Goal: Information Seeking & Learning: Learn about a topic

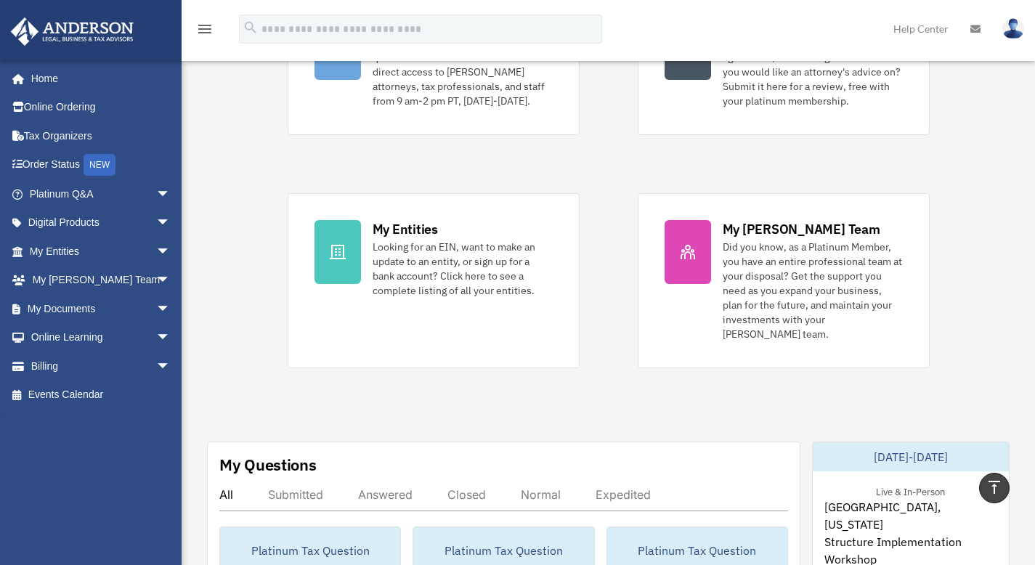
scroll to position [185, 0]
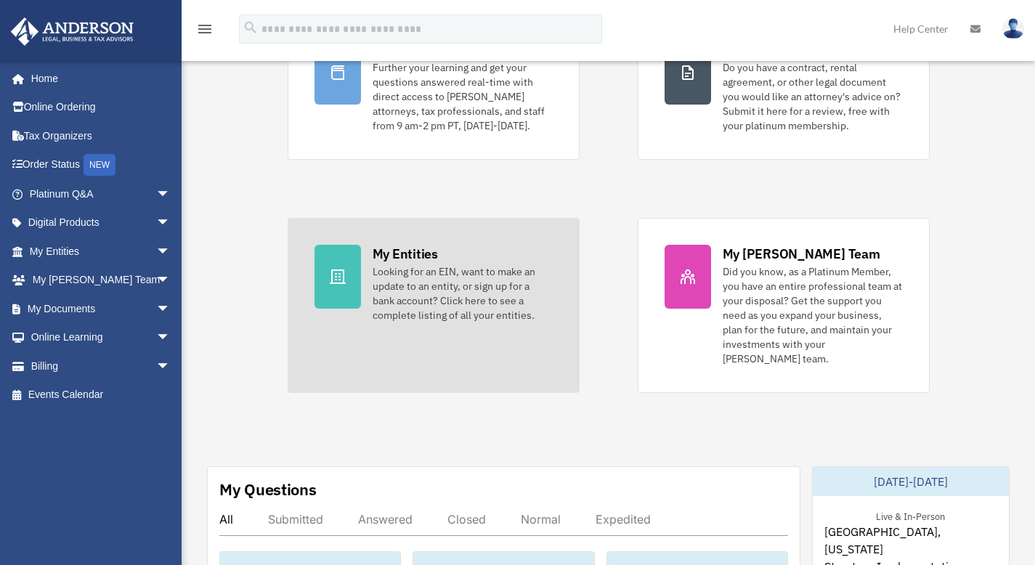
click at [454, 297] on div "Looking for an EIN, want to make an update to an entity, or sign up for a bank …" at bounding box center [463, 293] width 180 height 58
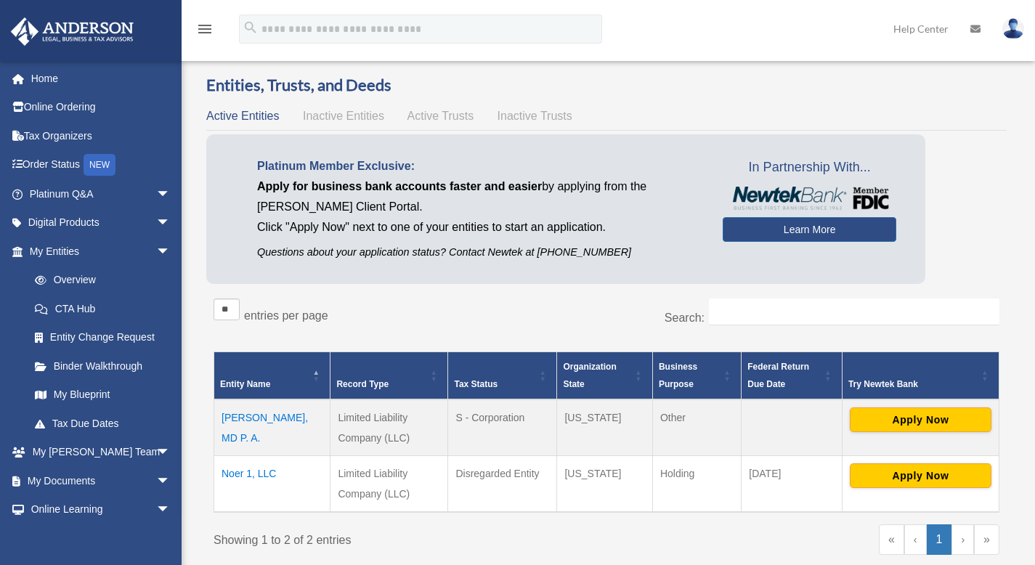
scroll to position [200, 0]
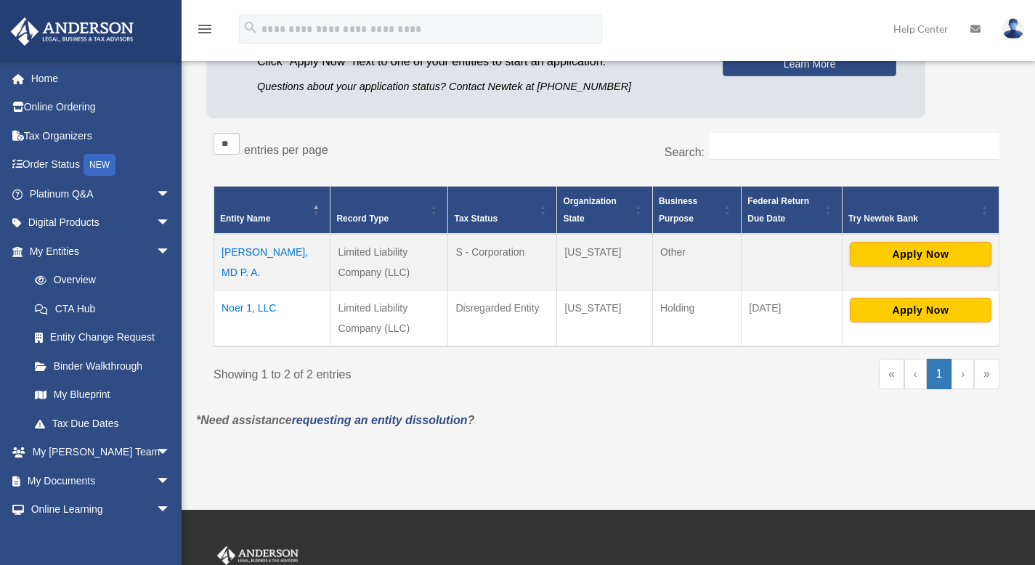
click at [258, 303] on td "Noer 1, LLC" at bounding box center [272, 319] width 116 height 57
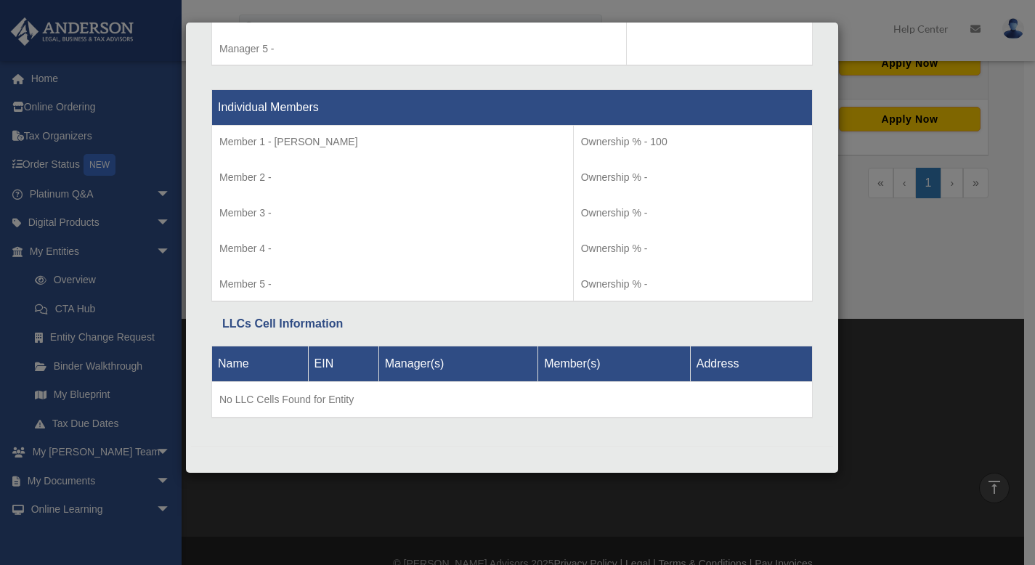
scroll to position [416, 0]
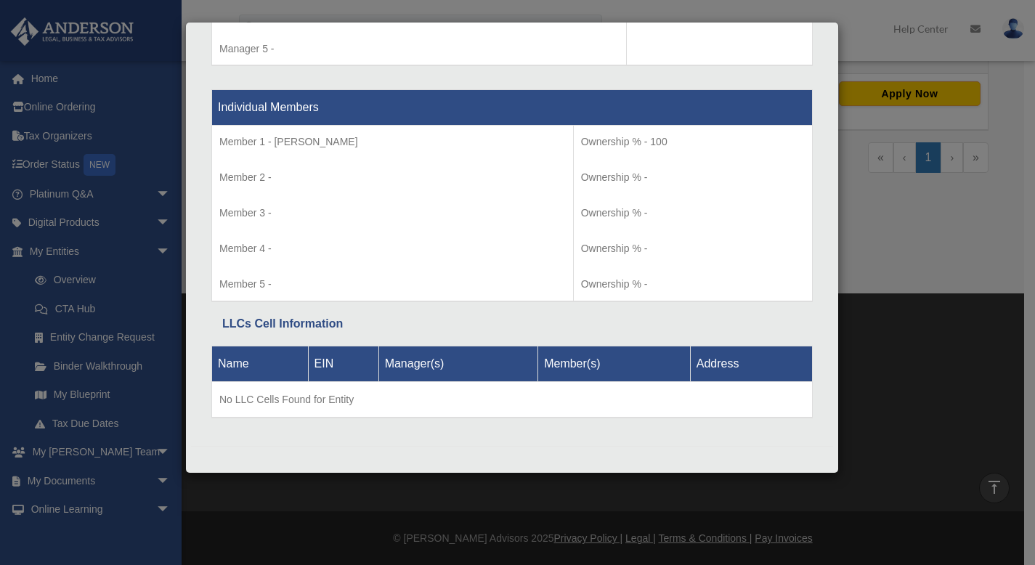
click at [893, 270] on div "Details × Articles Sent Organizational Date" at bounding box center [517, 282] width 1035 height 565
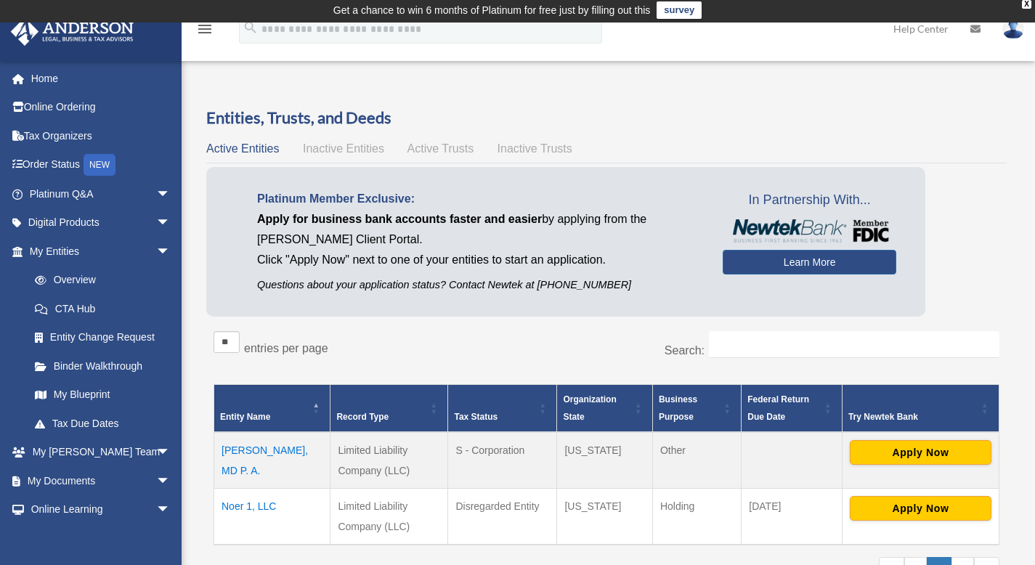
scroll to position [0, 0]
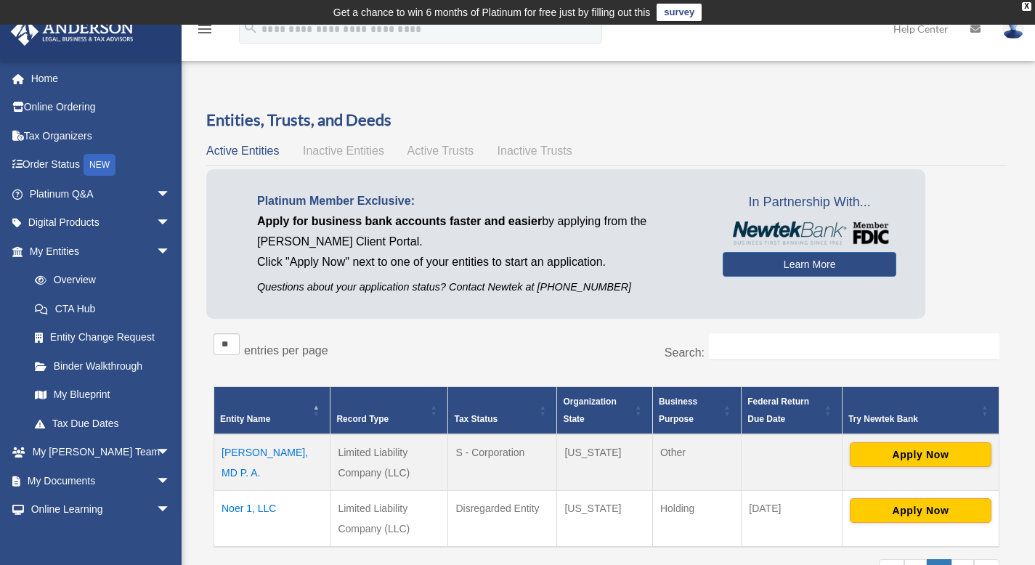
click at [430, 157] on span "Active Trusts" at bounding box center [441, 151] width 67 height 12
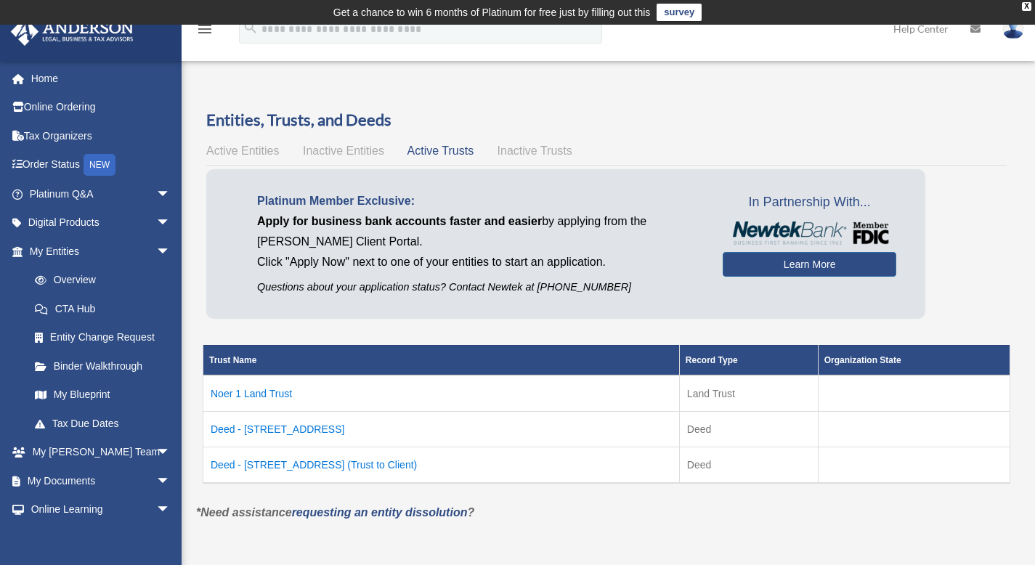
click at [297, 427] on td "Deed - 1155 Brickell Bay Drive, Unit 804" at bounding box center [441, 429] width 477 height 36
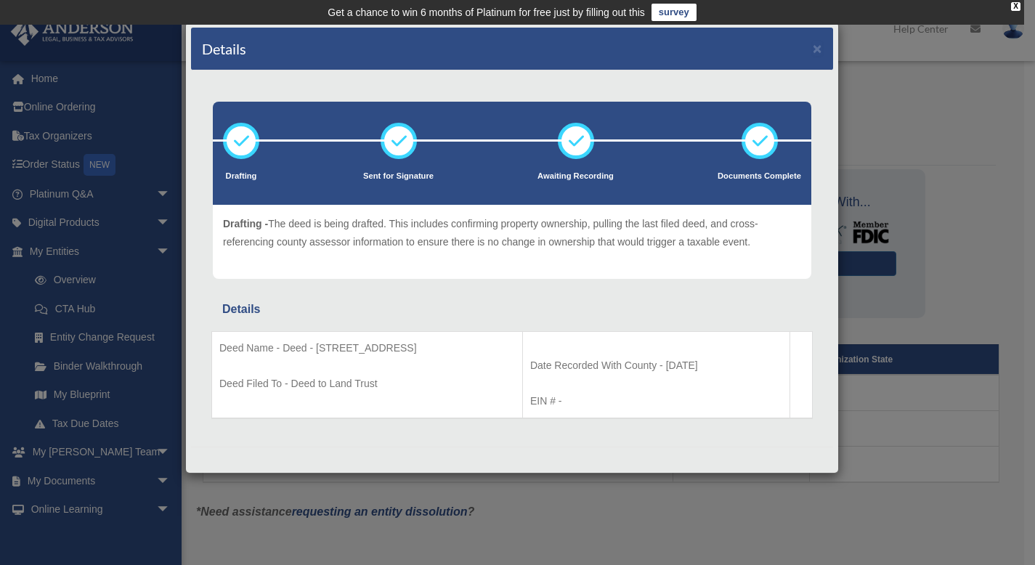
click at [551, 506] on div "Details × Drafting Sent for Signature" at bounding box center [517, 282] width 1035 height 565
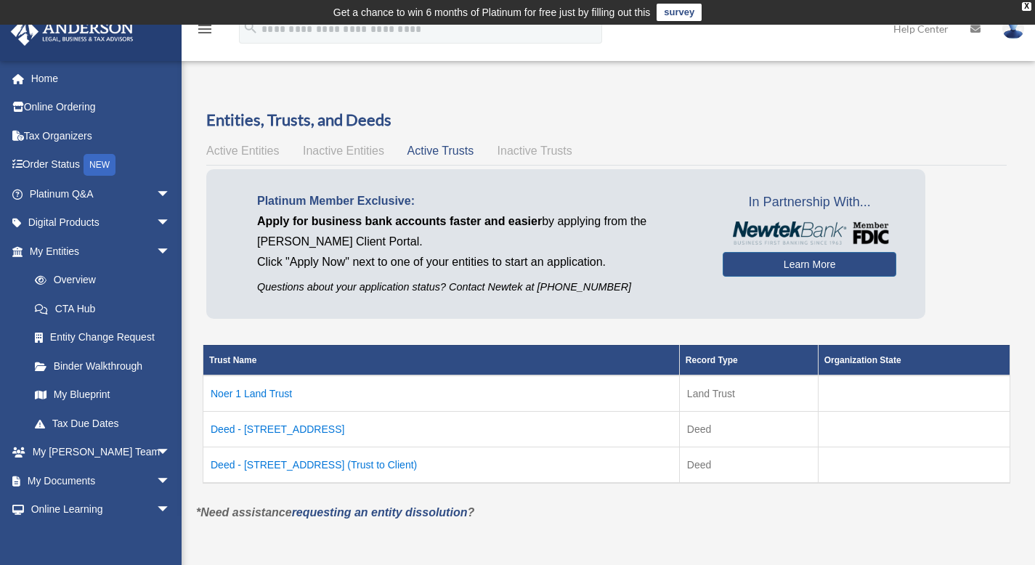
click at [352, 462] on td "Deed - 1155 Brickell Bay Drive, Unit 804 (Trust to Client)" at bounding box center [441, 465] width 477 height 36
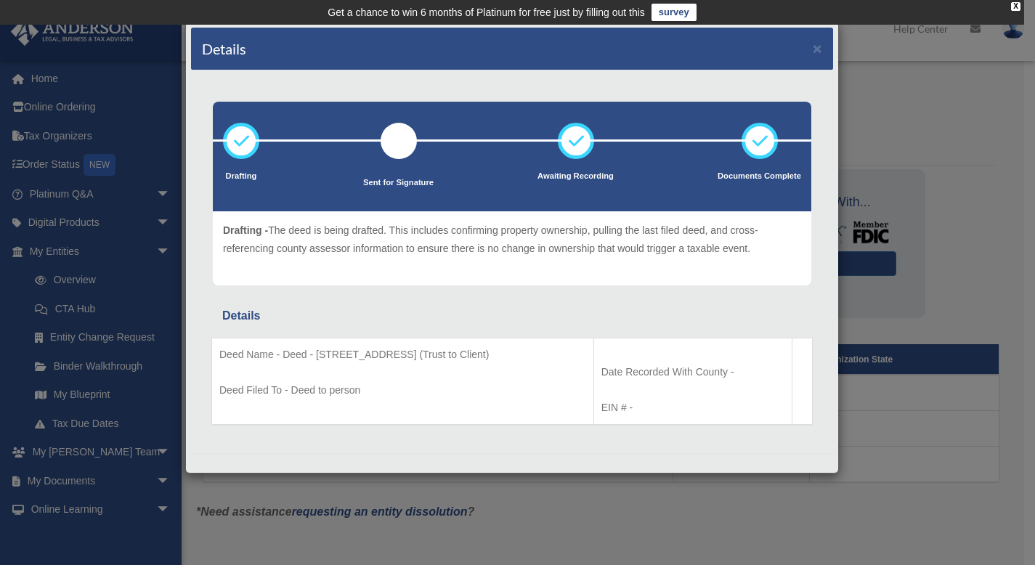
click at [952, 319] on div "Details × Drafting Sent for Signature" at bounding box center [517, 282] width 1035 height 565
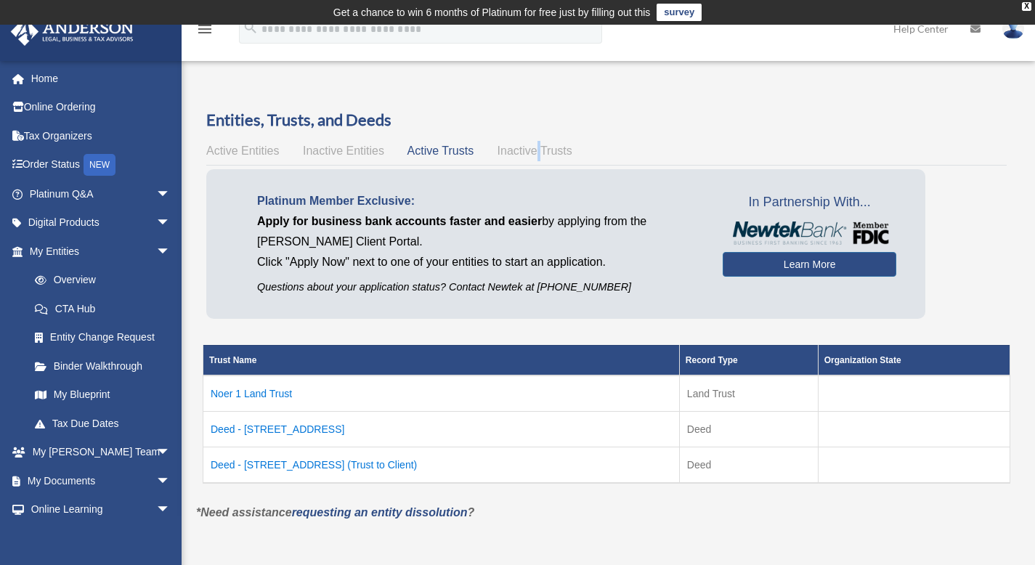
drag, startPoint x: 538, startPoint y: 146, endPoint x: 535, endPoint y: 153, distance: 8.1
click at [535, 153] on span "Inactive Trusts" at bounding box center [535, 151] width 75 height 12
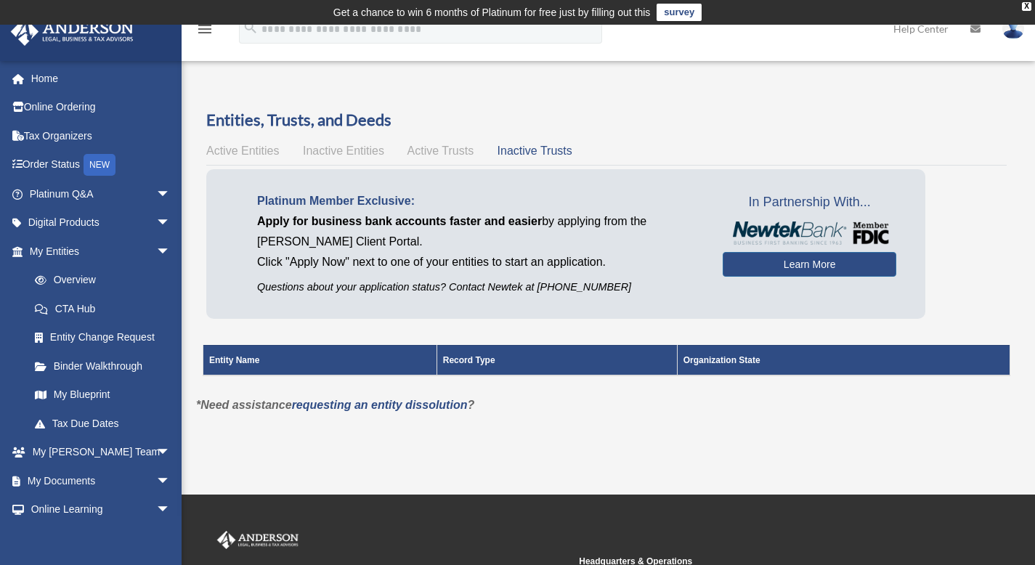
click at [432, 150] on span "Active Trusts" at bounding box center [441, 151] width 67 height 12
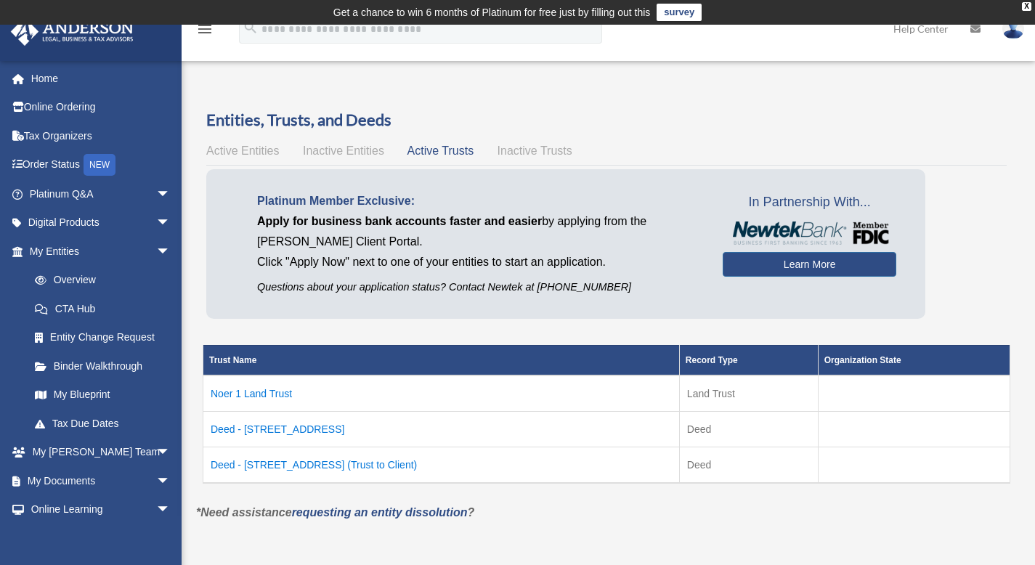
click at [240, 397] on td "Noer 1 Land Trust" at bounding box center [441, 394] width 477 height 36
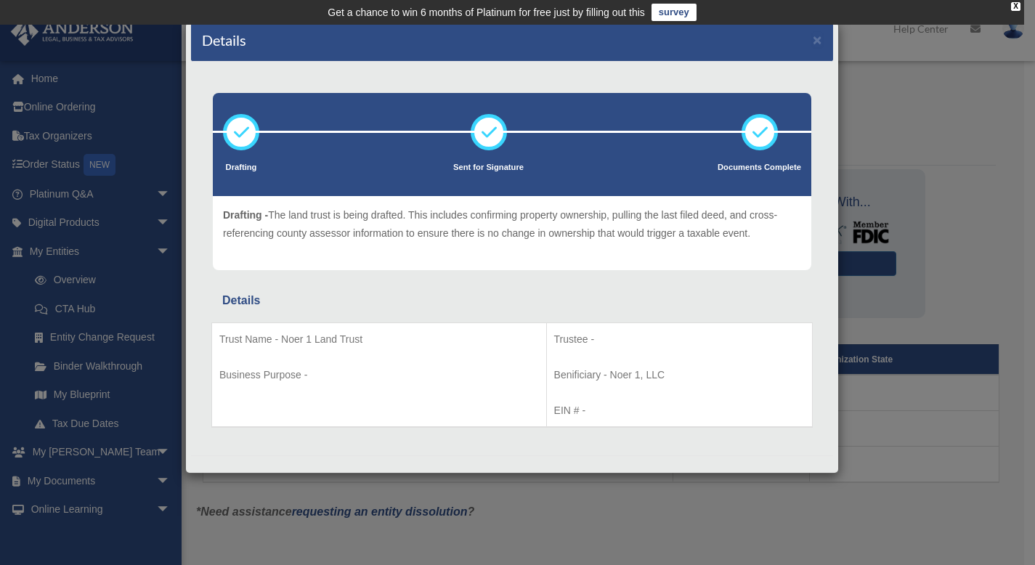
scroll to position [18, 0]
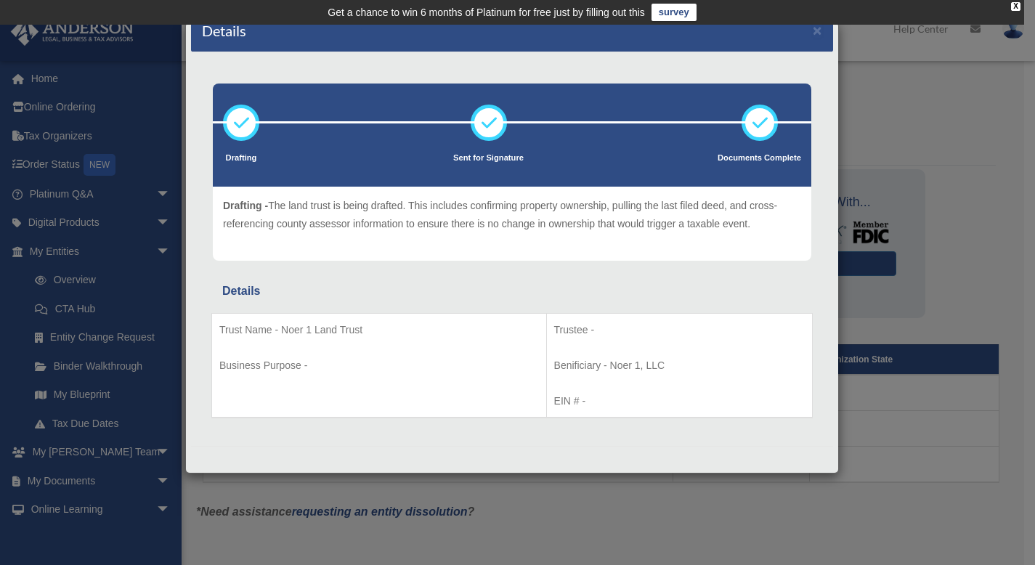
click at [974, 275] on div "Details × Drafting Sent for Signature" at bounding box center [517, 282] width 1035 height 565
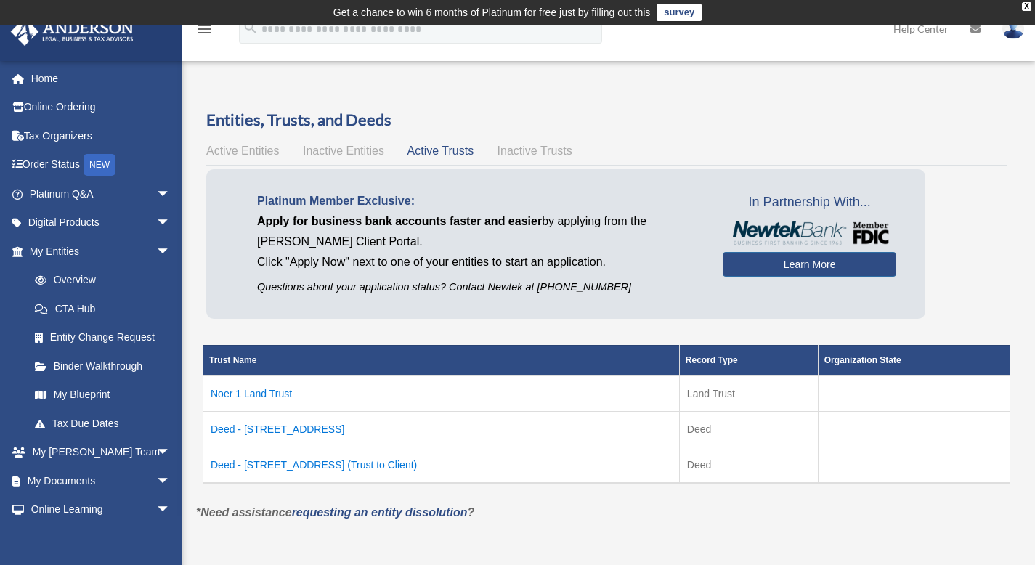
click at [253, 137] on div "Entities, Trusts, and Deeds Active Entities Inactive Entities Active Trusts Ina…" at bounding box center [606, 306] width 801 height 394
click at [248, 150] on span "Active Entities" at bounding box center [242, 151] width 73 height 12
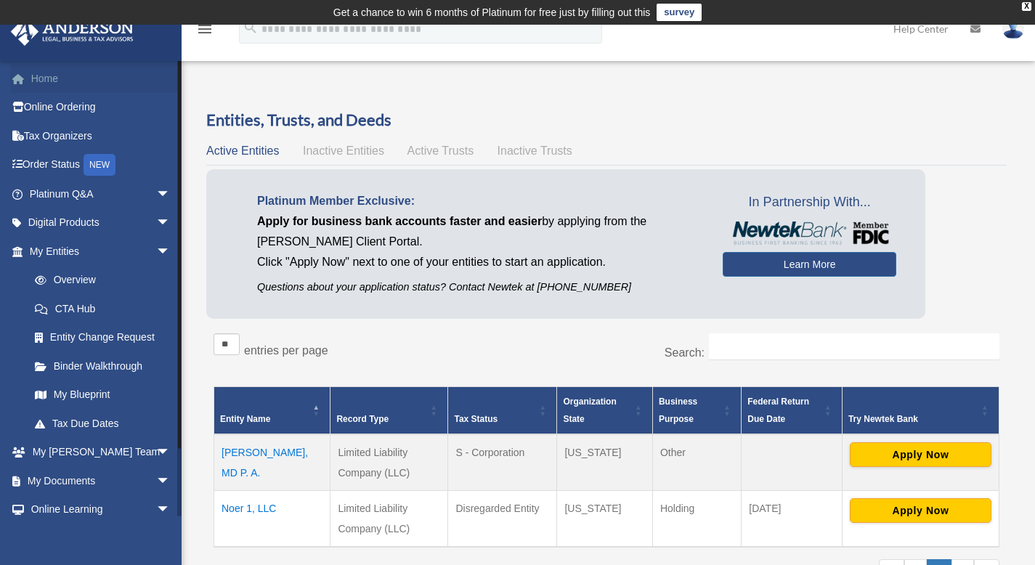
click at [65, 79] on link "Home" at bounding box center [101, 78] width 182 height 29
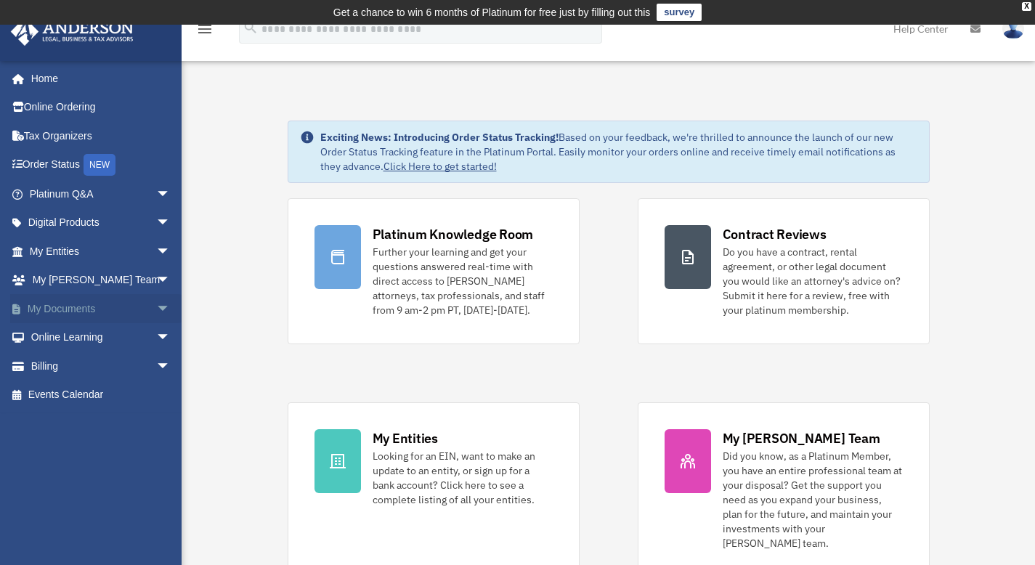
click at [156, 308] on span "arrow_drop_down" at bounding box center [170, 309] width 29 height 30
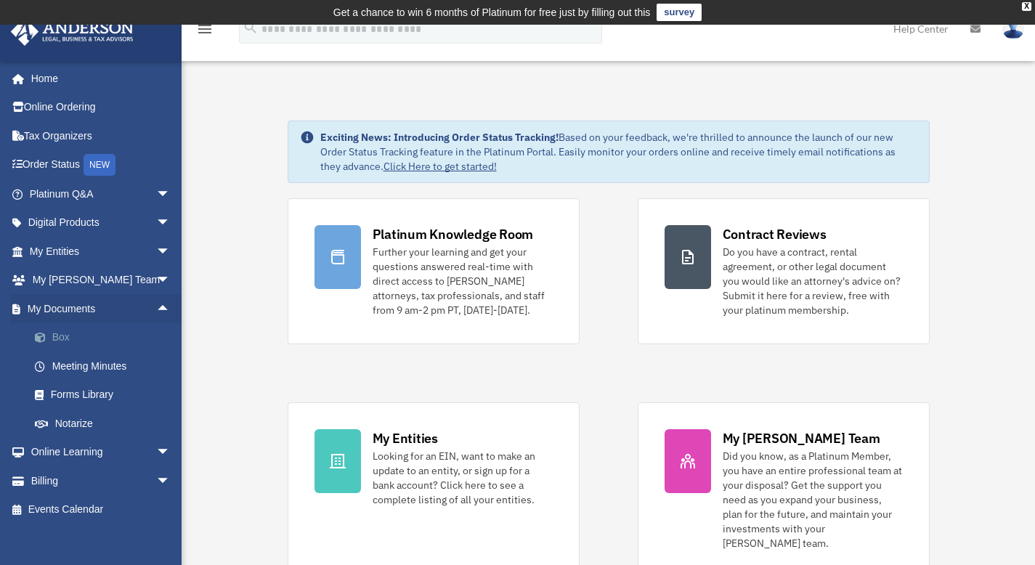
click at [54, 339] on link "Box" at bounding box center [106, 337] width 172 height 29
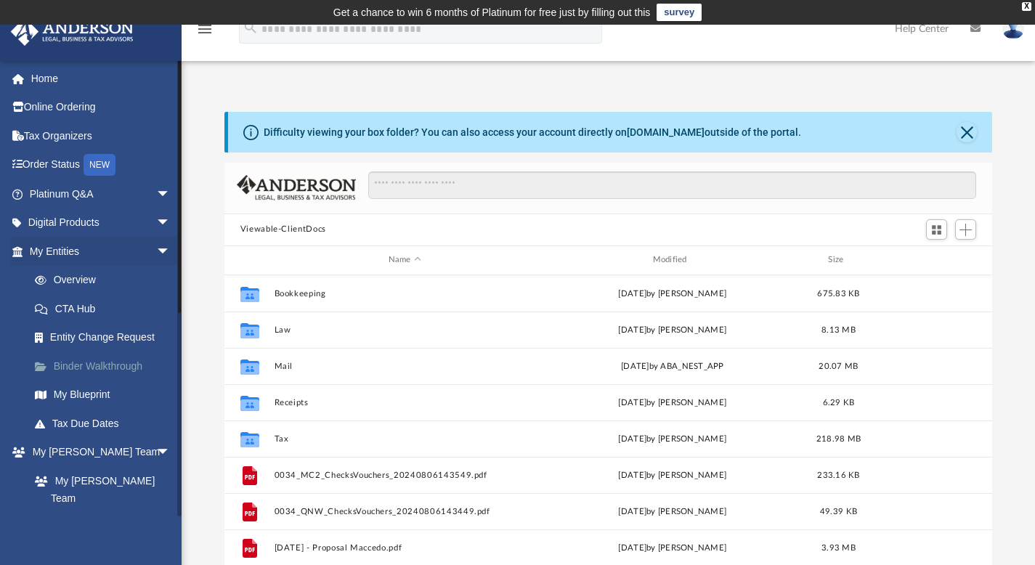
click at [89, 366] on link "Binder Walkthrough" at bounding box center [106, 366] width 172 height 29
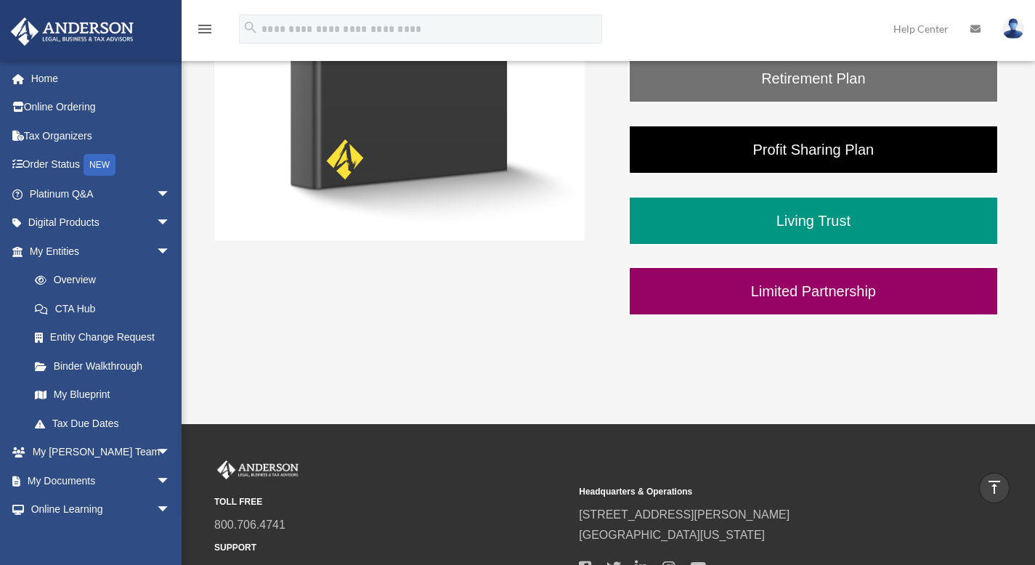
scroll to position [165, 0]
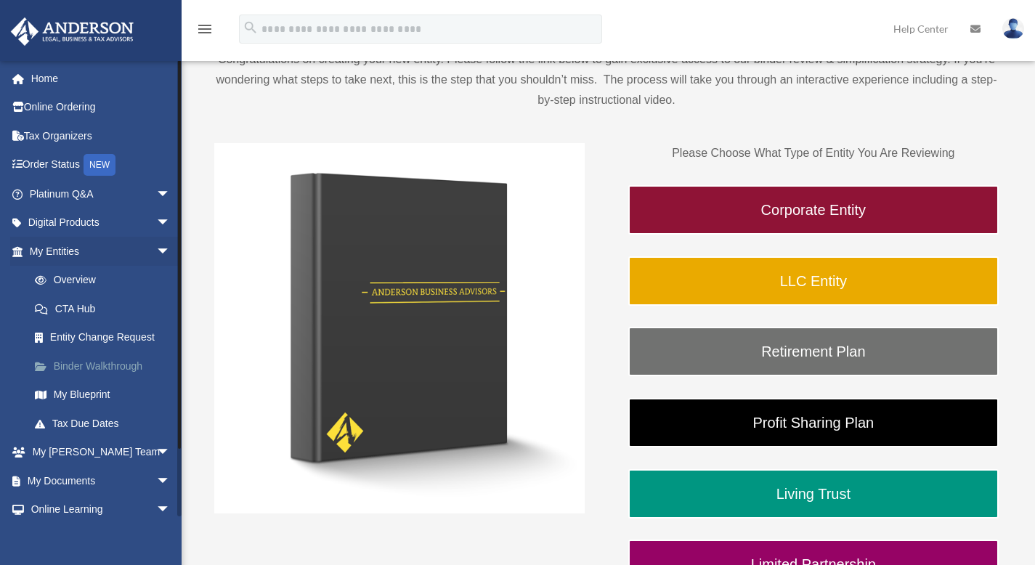
click at [98, 362] on link "Binder Walkthrough" at bounding box center [106, 366] width 172 height 29
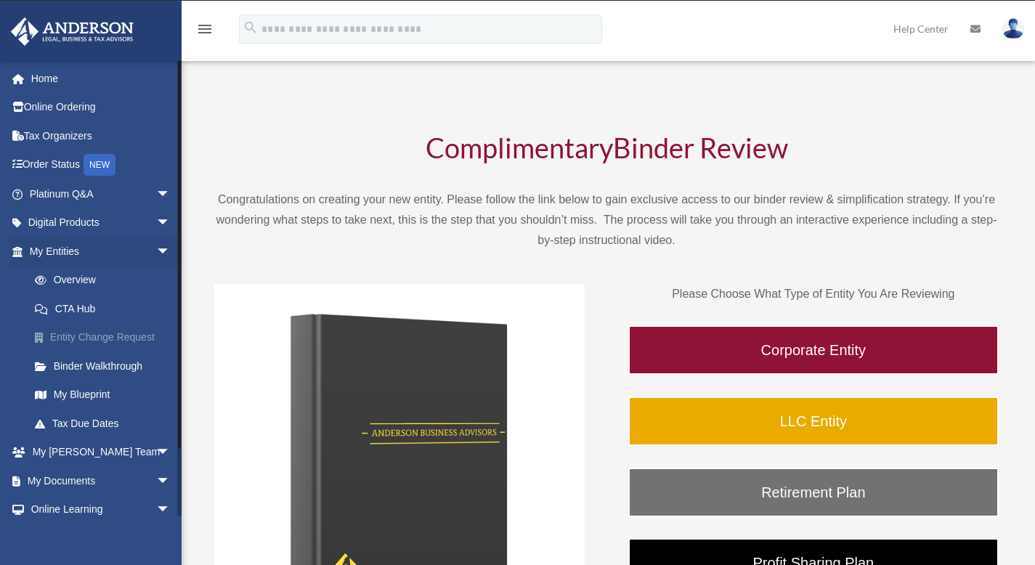
click at [117, 336] on link "Entity Change Request" at bounding box center [106, 337] width 172 height 29
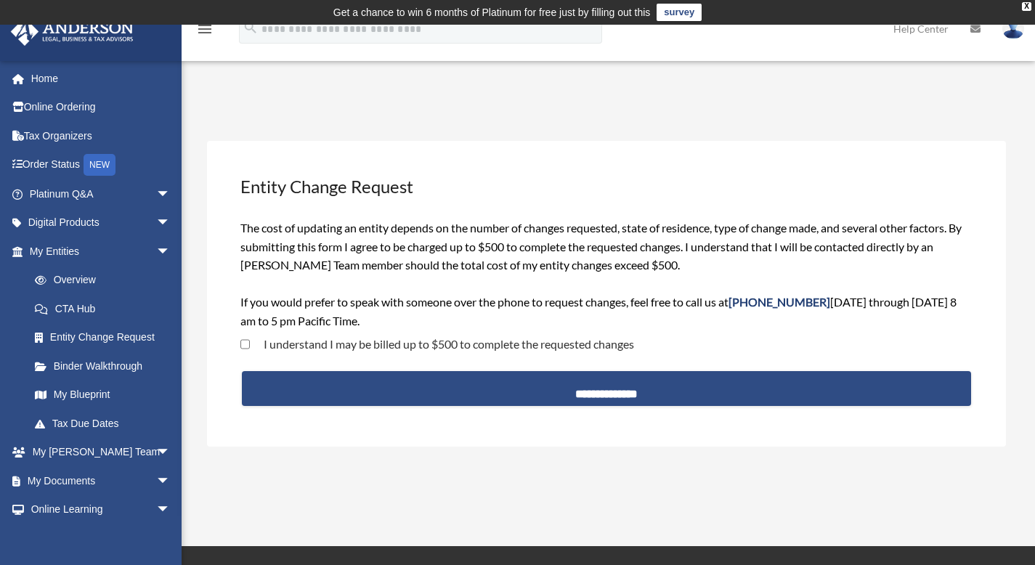
click at [67, 305] on link "CTA Hub" at bounding box center [106, 308] width 172 height 29
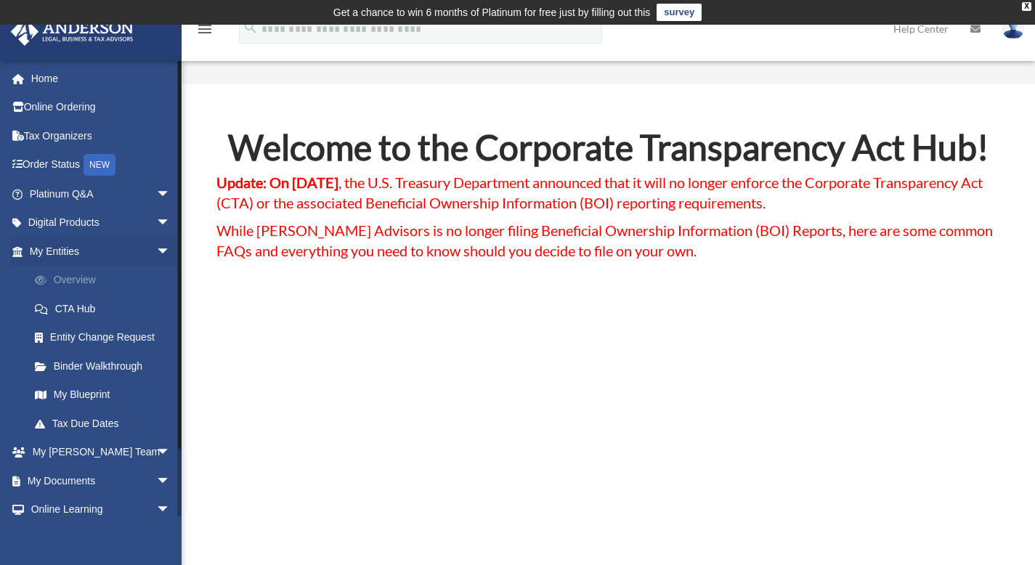
click at [76, 273] on link "Overview" at bounding box center [106, 280] width 172 height 29
click at [81, 281] on link "Overview" at bounding box center [106, 280] width 172 height 29
click at [80, 281] on link "Overview" at bounding box center [106, 280] width 172 height 29
click at [73, 400] on link "My Blueprint" at bounding box center [106, 395] width 172 height 29
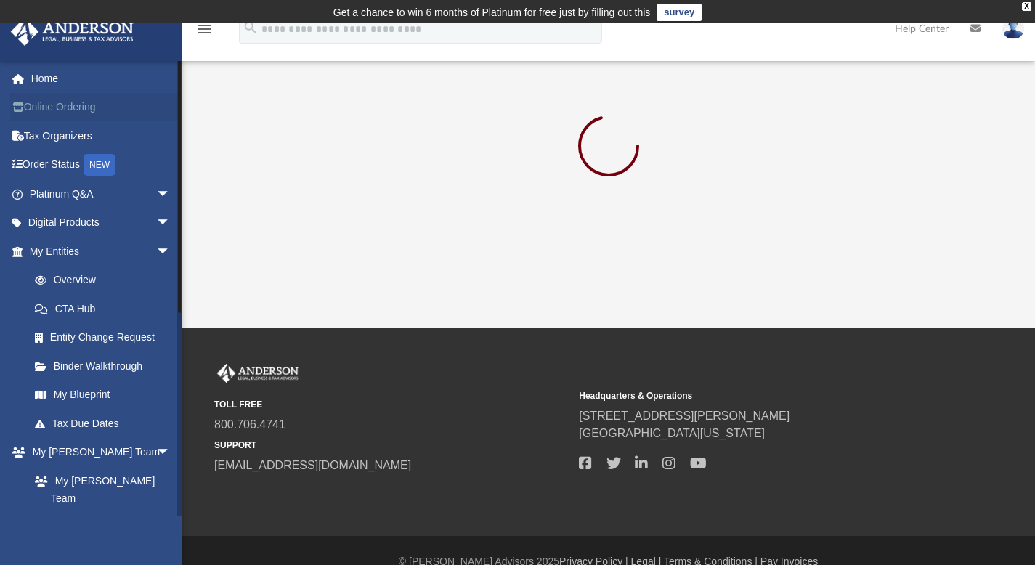
click at [44, 108] on link "Online Ordering" at bounding box center [101, 107] width 182 height 29
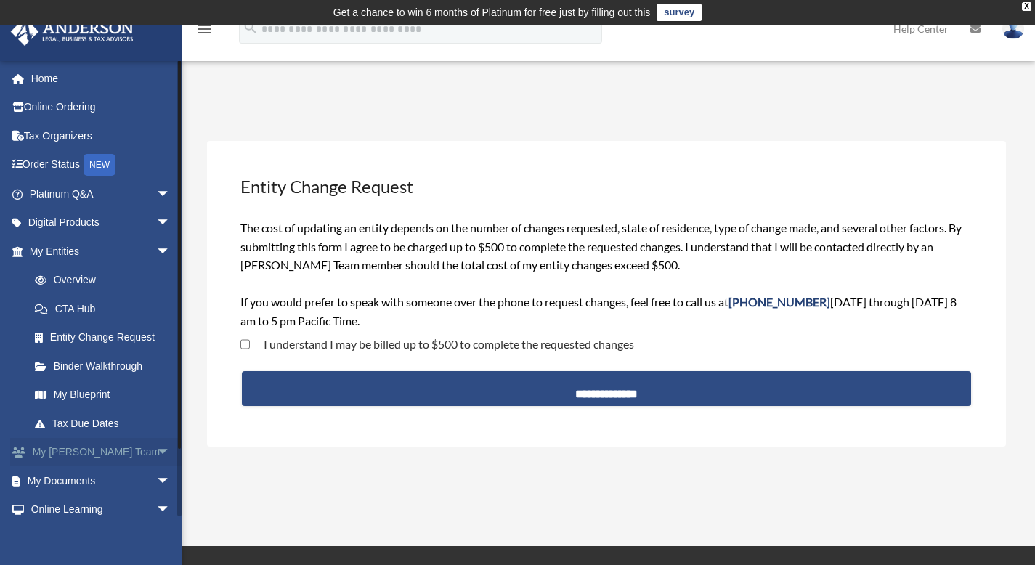
click at [156, 451] on span "arrow_drop_down" at bounding box center [170, 453] width 29 height 30
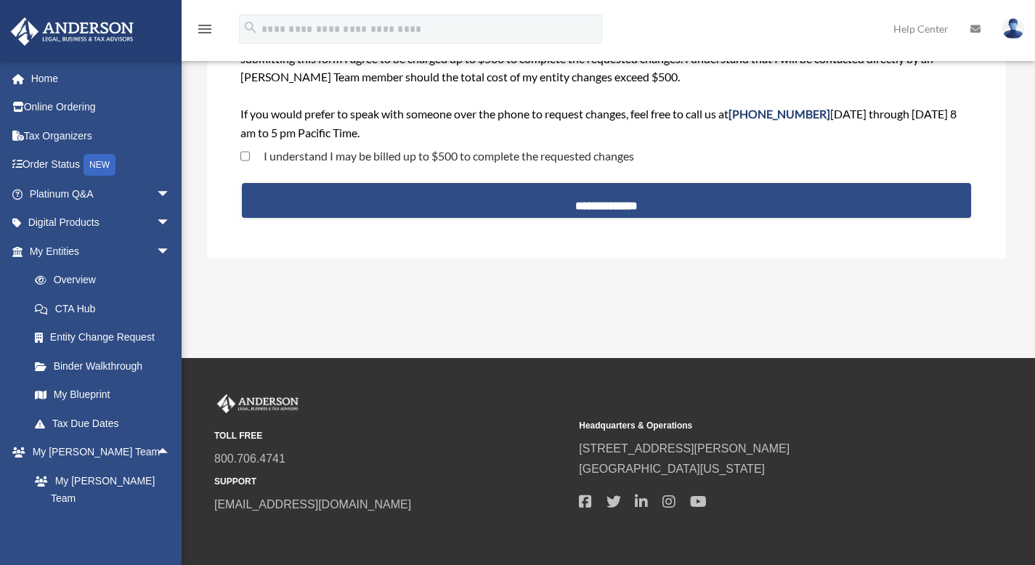
scroll to position [194, 0]
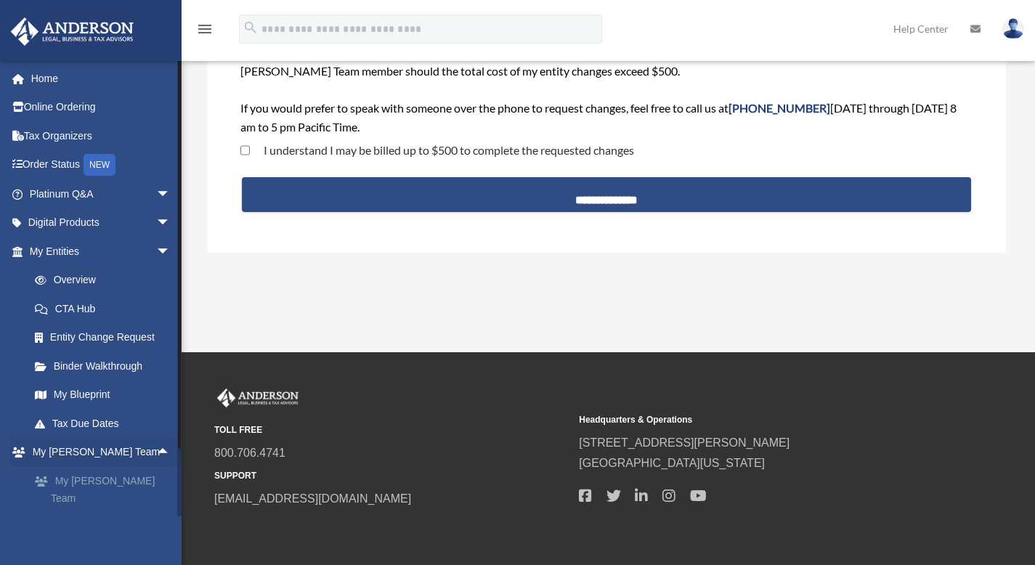
click at [118, 479] on link "My [PERSON_NAME] Team" at bounding box center [106, 489] width 172 height 46
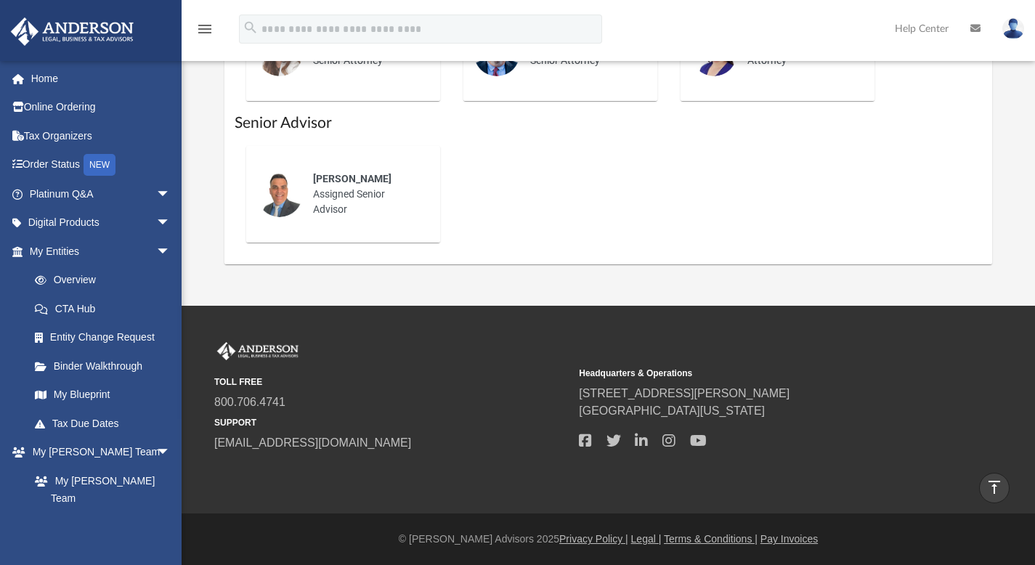
scroll to position [882, 0]
click at [95, 426] on link "Tax Due Dates" at bounding box center [106, 423] width 172 height 29
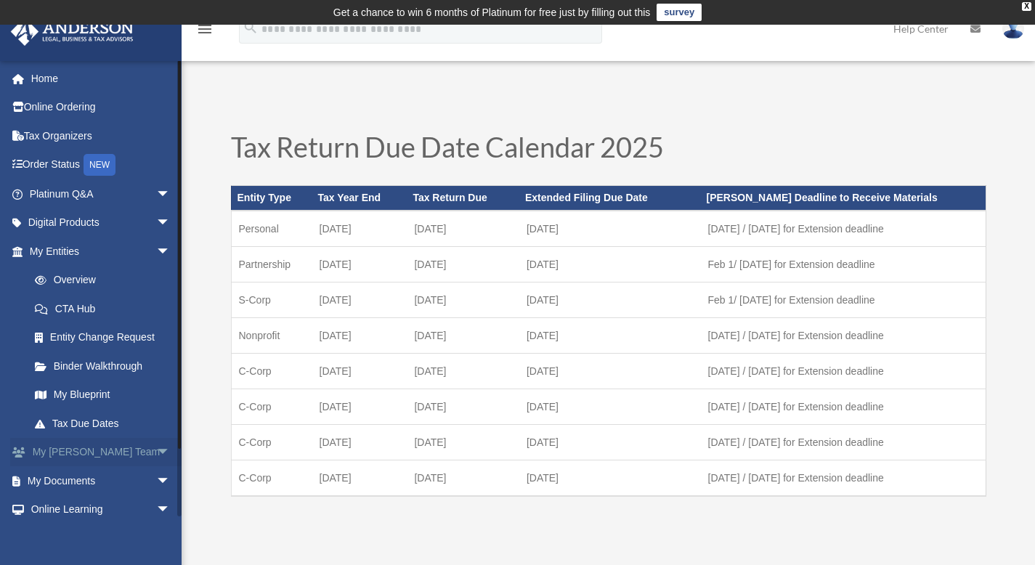
click at [104, 449] on link "My Anderson Team arrow_drop_down" at bounding box center [101, 452] width 182 height 29
click at [156, 453] on span "arrow_drop_down" at bounding box center [170, 453] width 29 height 30
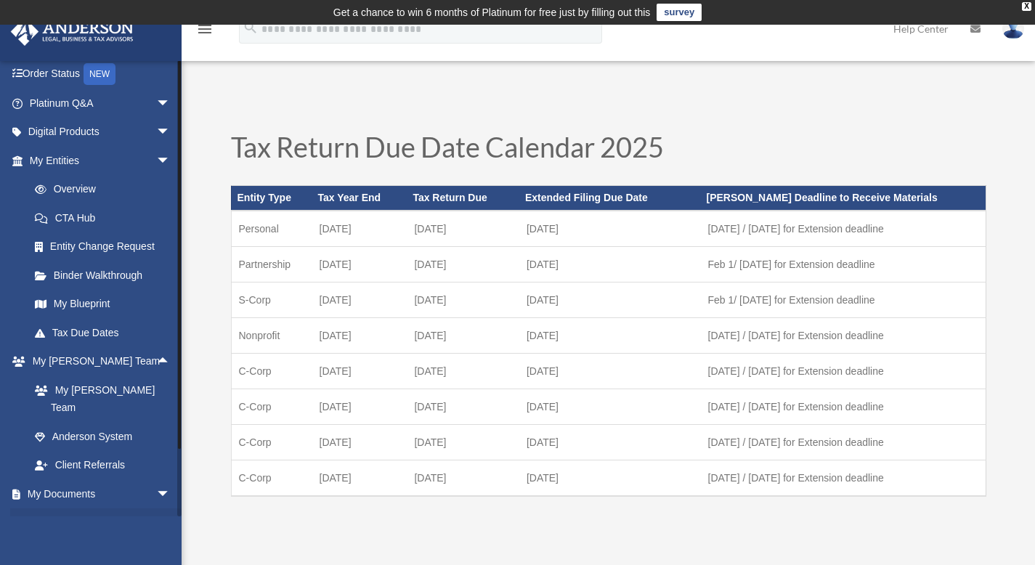
scroll to position [154, 0]
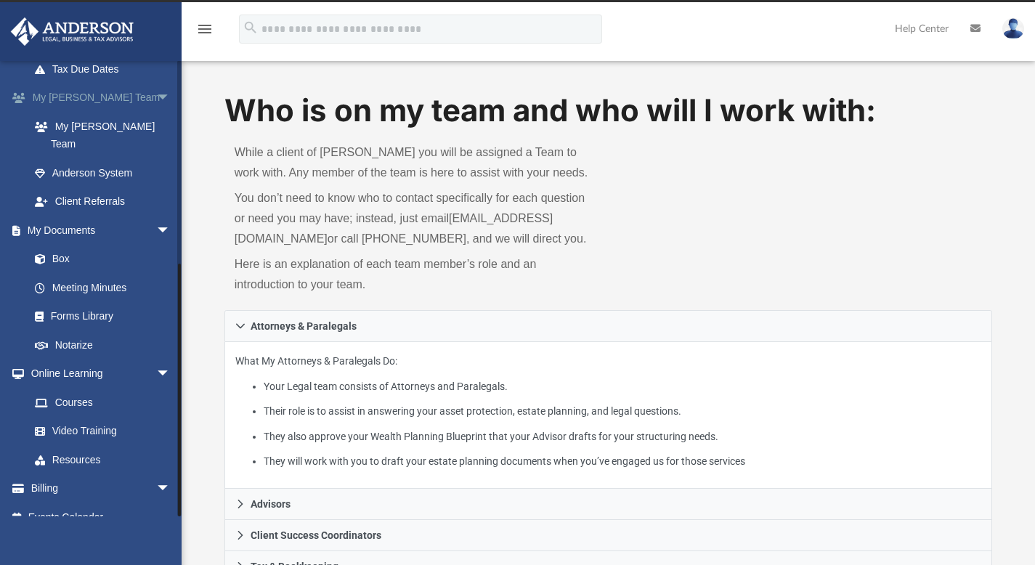
scroll to position [355, 0]
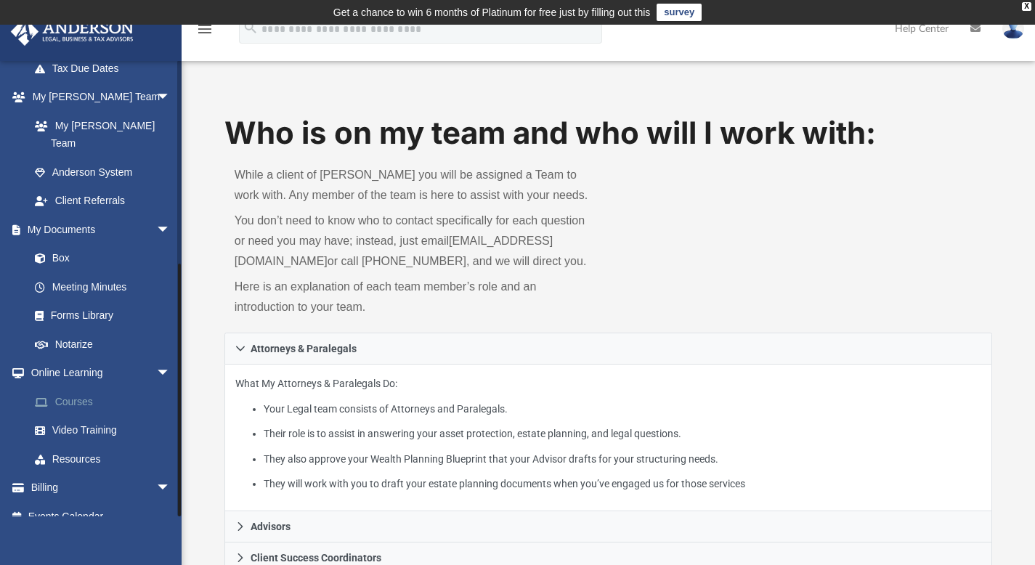
click at [65, 387] on link "Courses" at bounding box center [106, 401] width 172 height 29
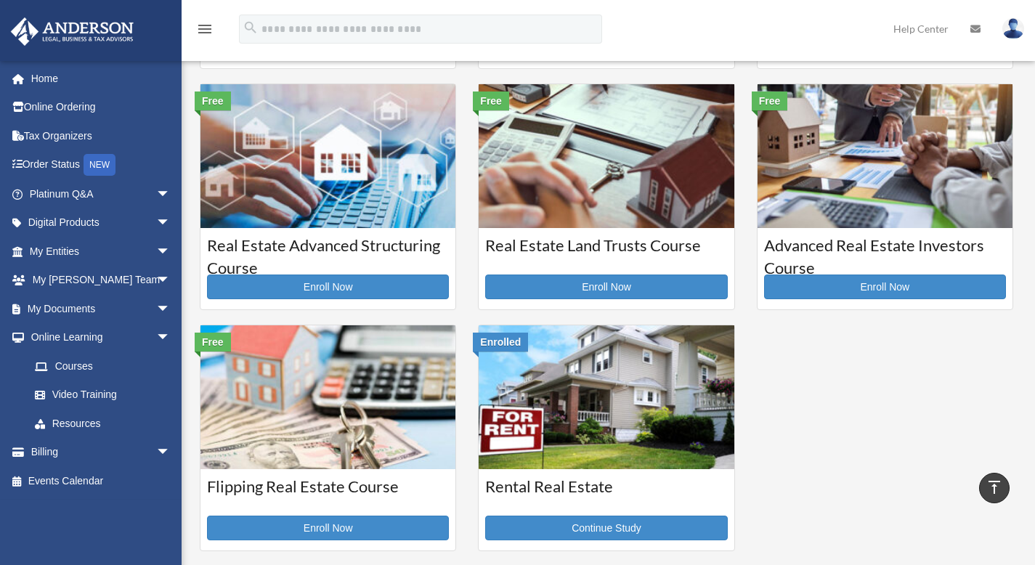
scroll to position [267, 0]
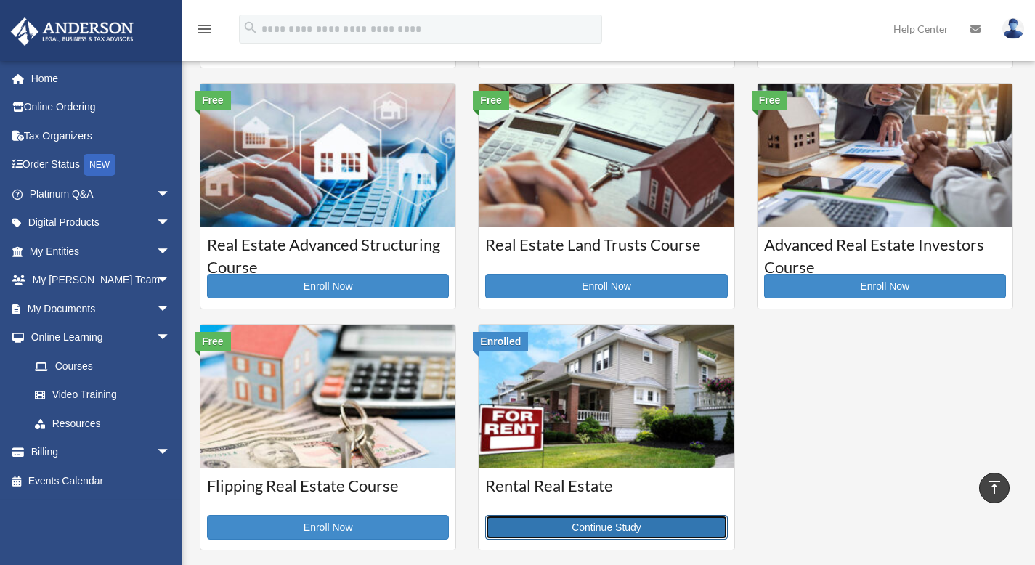
click at [605, 531] on link "Continue Study" at bounding box center [606, 527] width 242 height 25
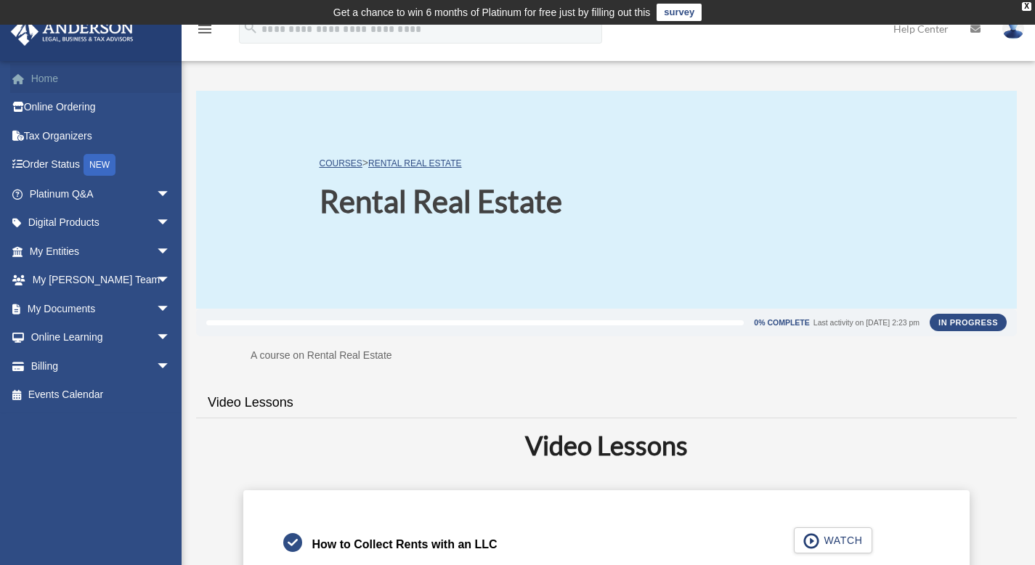
click at [27, 78] on span at bounding box center [25, 79] width 11 height 10
click at [44, 79] on link "Home" at bounding box center [101, 78] width 182 height 29
click at [38, 106] on link "Online Ordering" at bounding box center [101, 107] width 182 height 29
click at [38, 196] on link "Platinum Q&A arrow_drop_down" at bounding box center [101, 193] width 182 height 29
click at [156, 198] on span "arrow_drop_down" at bounding box center [170, 194] width 29 height 30
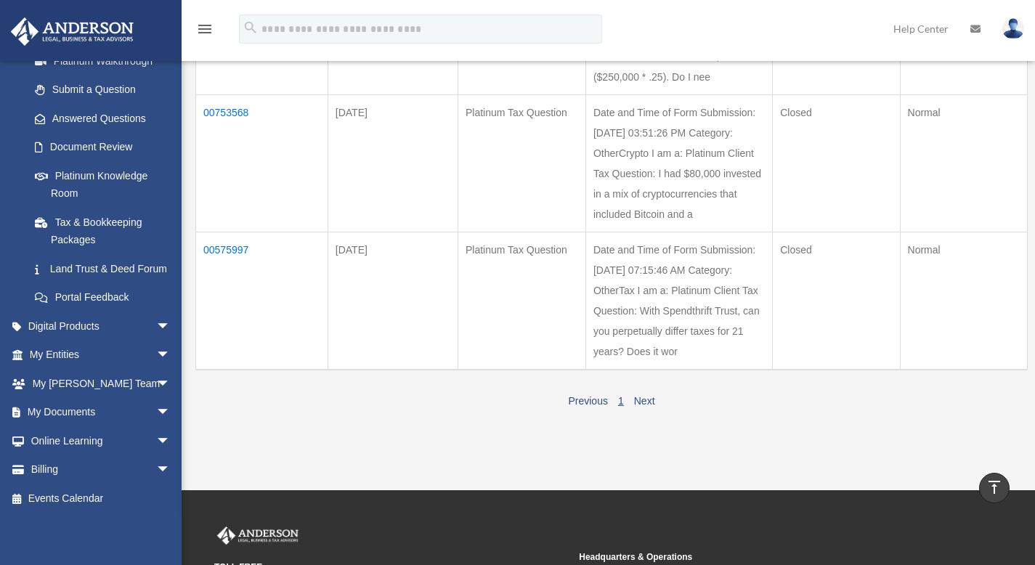
scroll to position [28, 0]
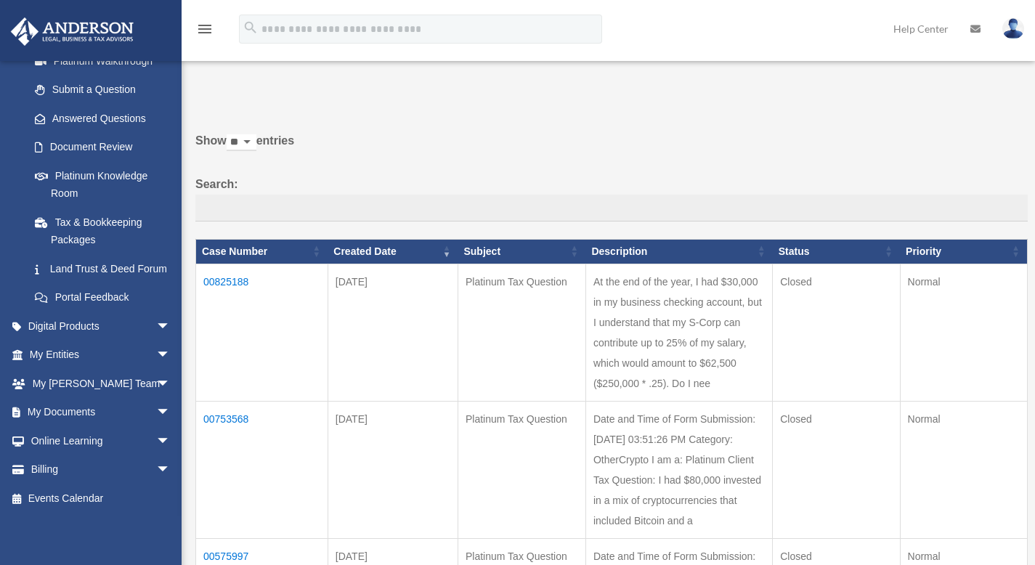
click at [219, 277] on td "00825188" at bounding box center [262, 332] width 132 height 137
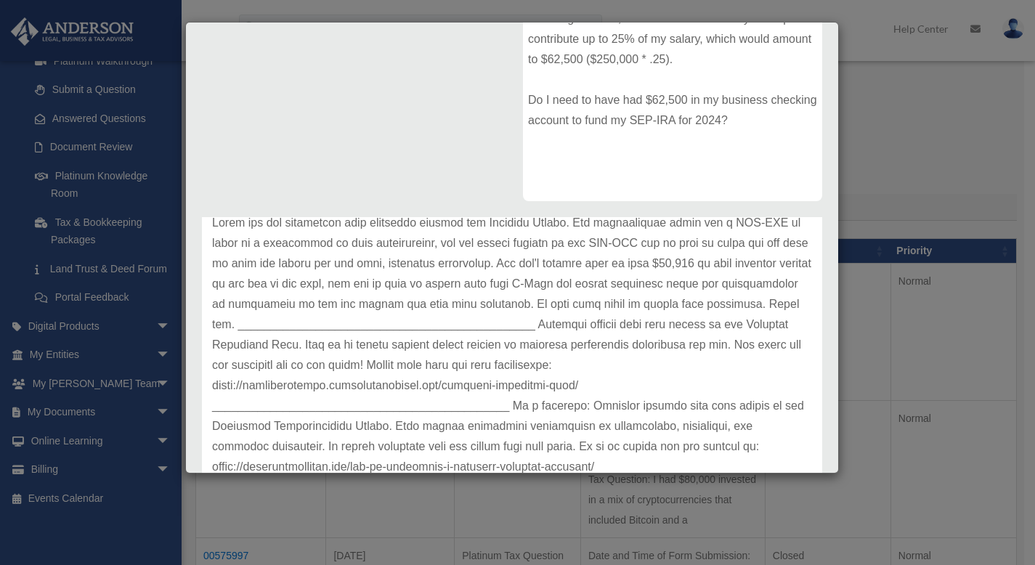
scroll to position [0, 0]
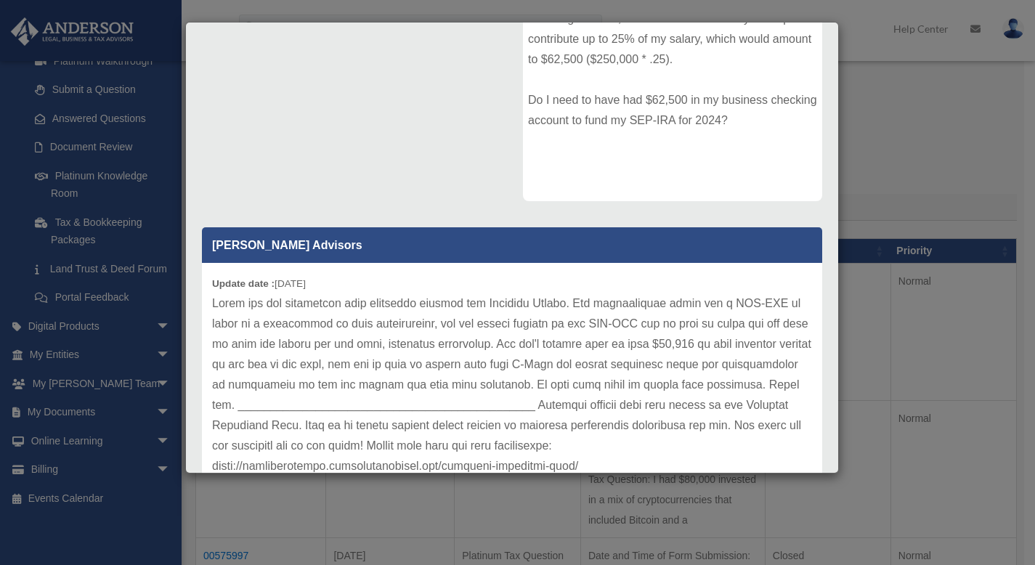
click at [976, 167] on div "Case Detail × Platinum Tax Question Case Number 00825188 Created Date January 6…" at bounding box center [517, 282] width 1035 height 565
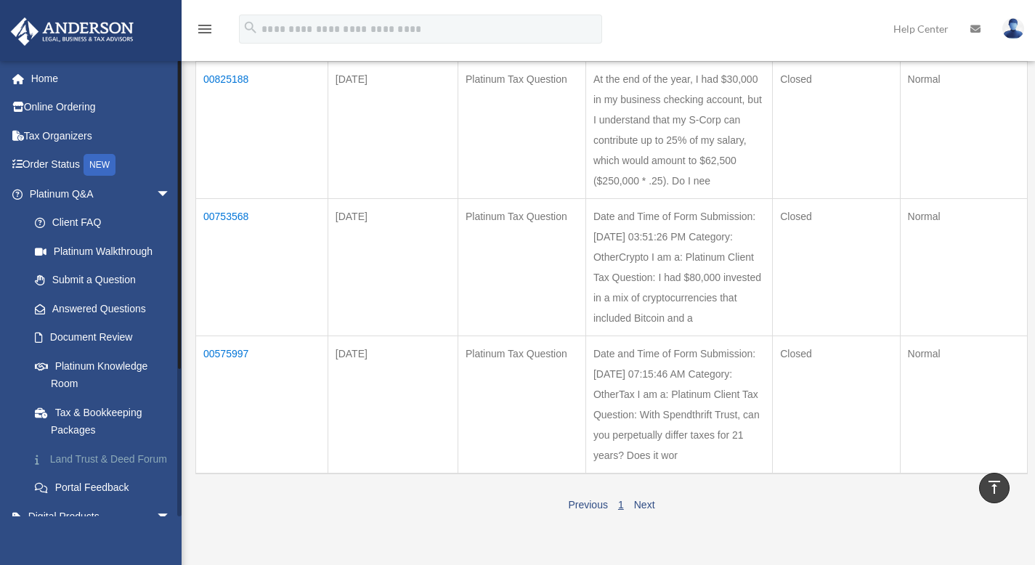
scroll to position [230, 0]
click at [81, 461] on link "Land Trust & Deed Forum" at bounding box center [106, 459] width 172 height 29
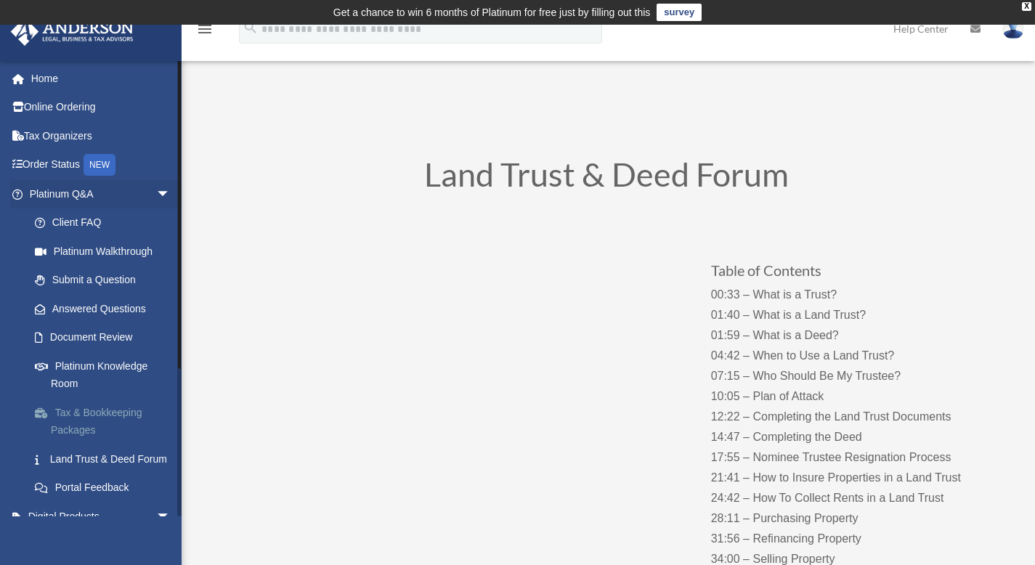
click at [81, 421] on link "Tax & Bookkeeping Packages" at bounding box center [106, 421] width 172 height 46
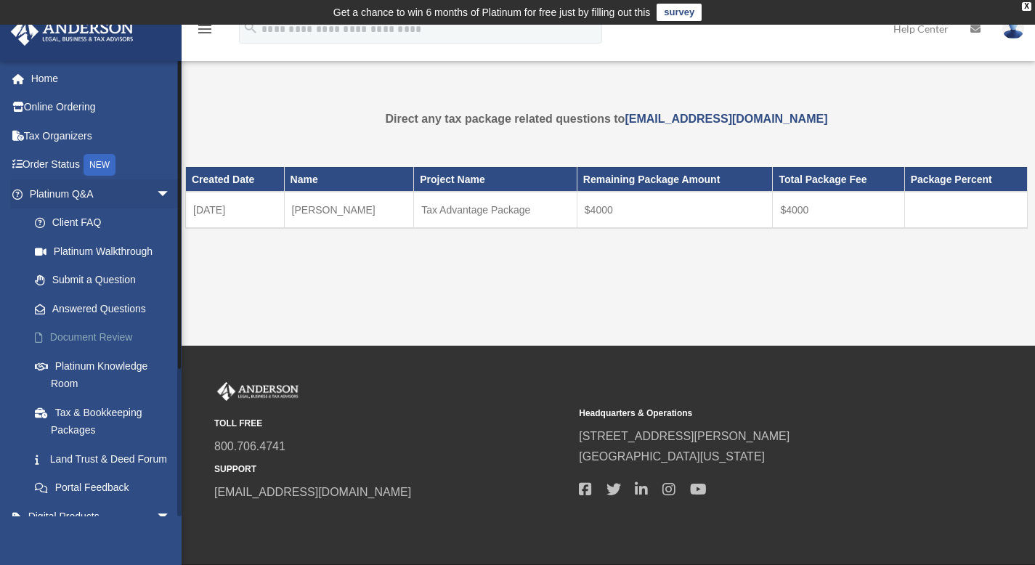
click at [91, 336] on link "Document Review" at bounding box center [106, 337] width 172 height 29
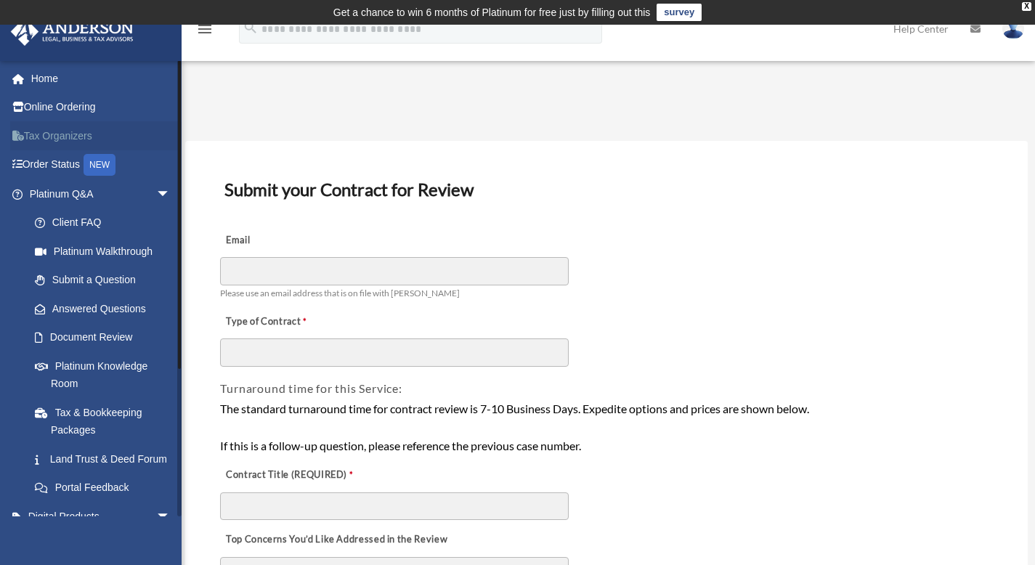
click at [62, 136] on link "Tax Organizers" at bounding box center [101, 135] width 182 height 29
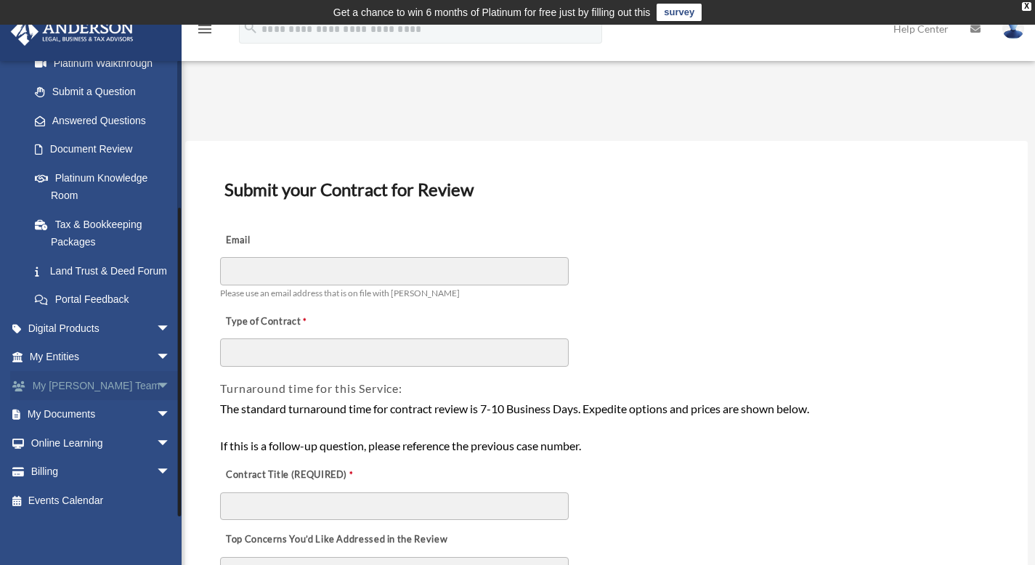
scroll to position [208, 0]
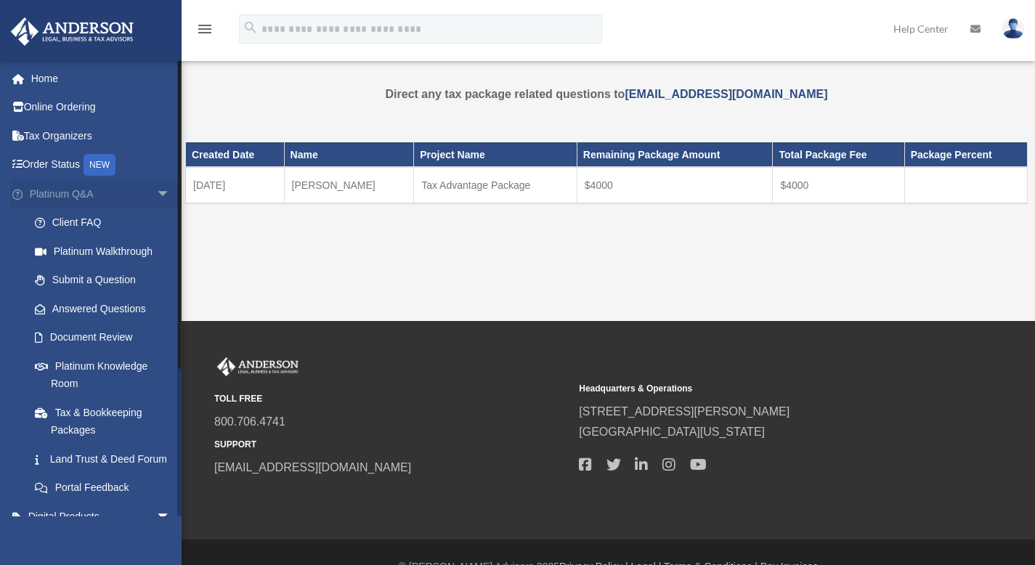
click at [156, 190] on span "arrow_drop_down" at bounding box center [170, 194] width 29 height 30
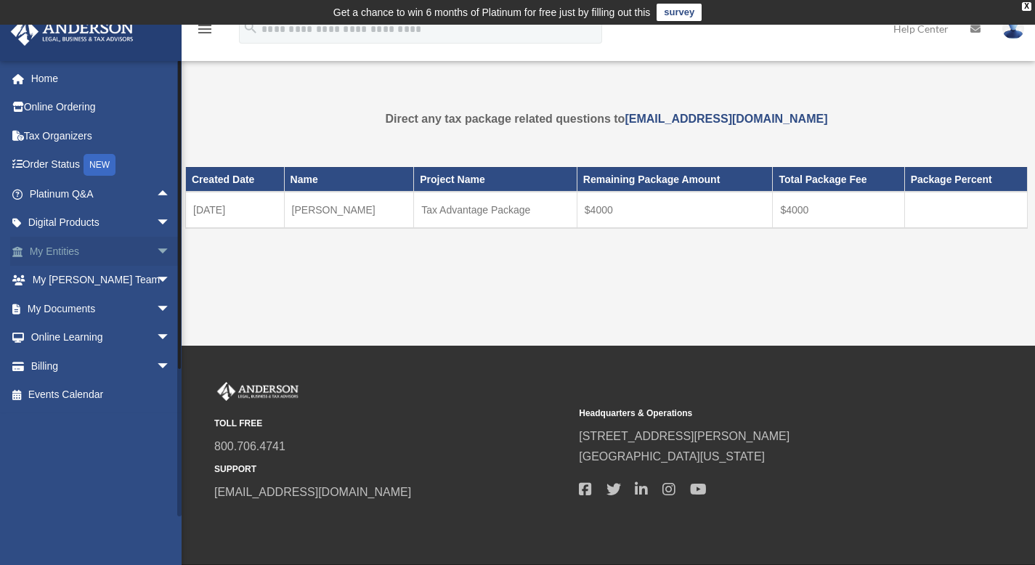
click at [156, 253] on span "arrow_drop_down" at bounding box center [170, 252] width 29 height 30
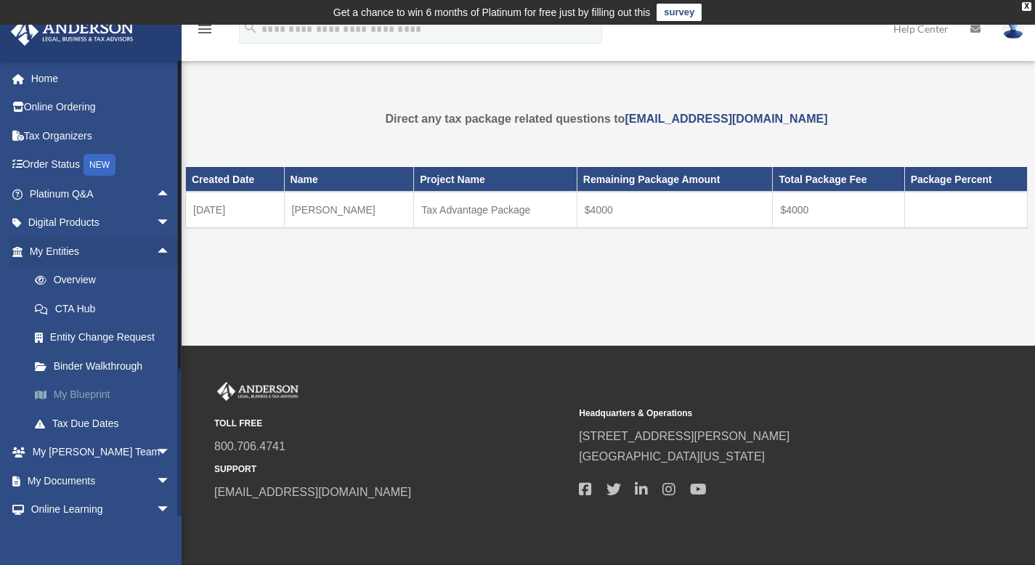
click at [73, 392] on link "My Blueprint" at bounding box center [106, 395] width 172 height 29
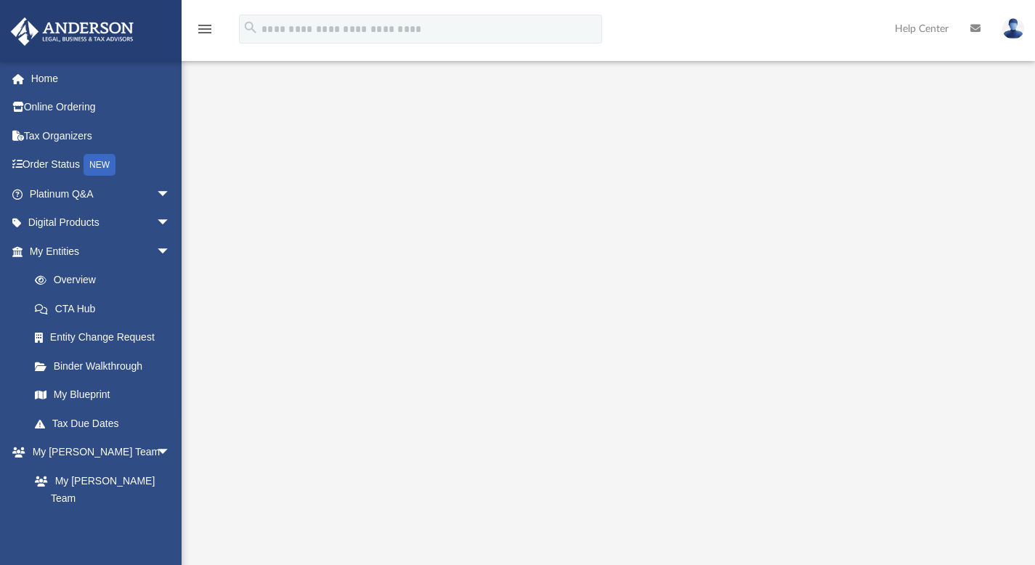
scroll to position [72, 0]
click at [120, 343] on link "Entity Change Request" at bounding box center [106, 337] width 172 height 29
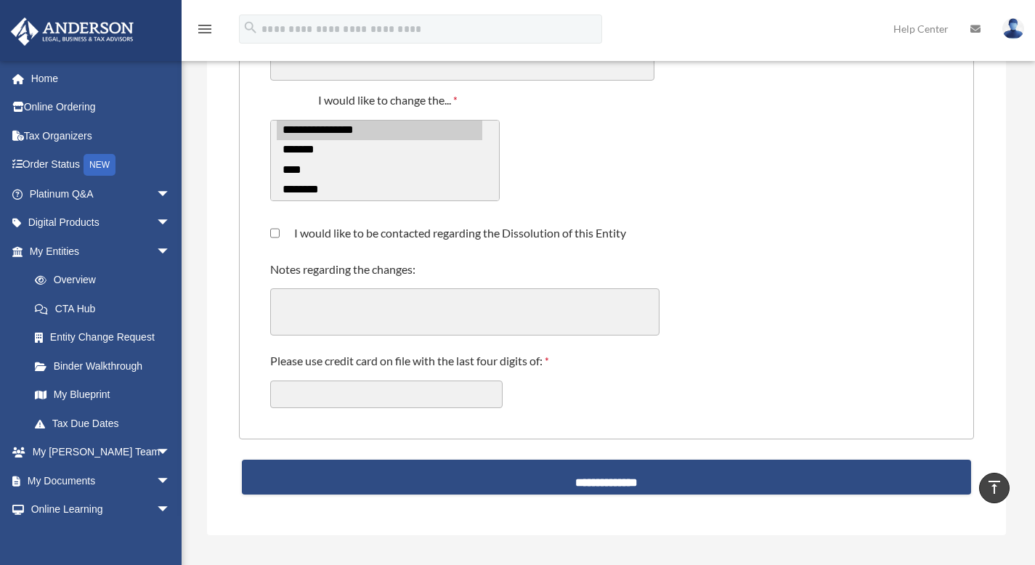
scroll to position [392, 0]
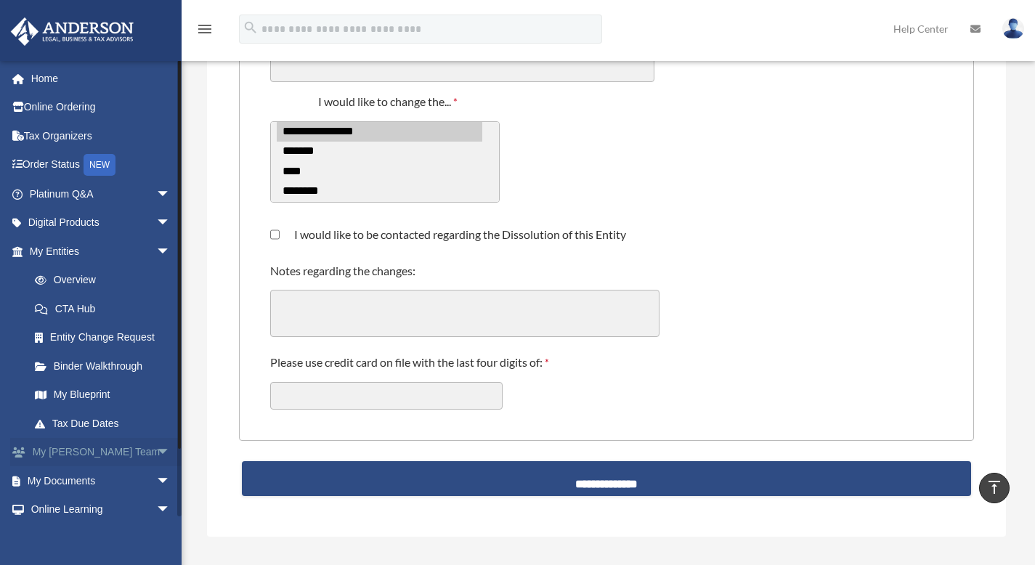
click at [156, 450] on span "arrow_drop_down" at bounding box center [170, 453] width 29 height 30
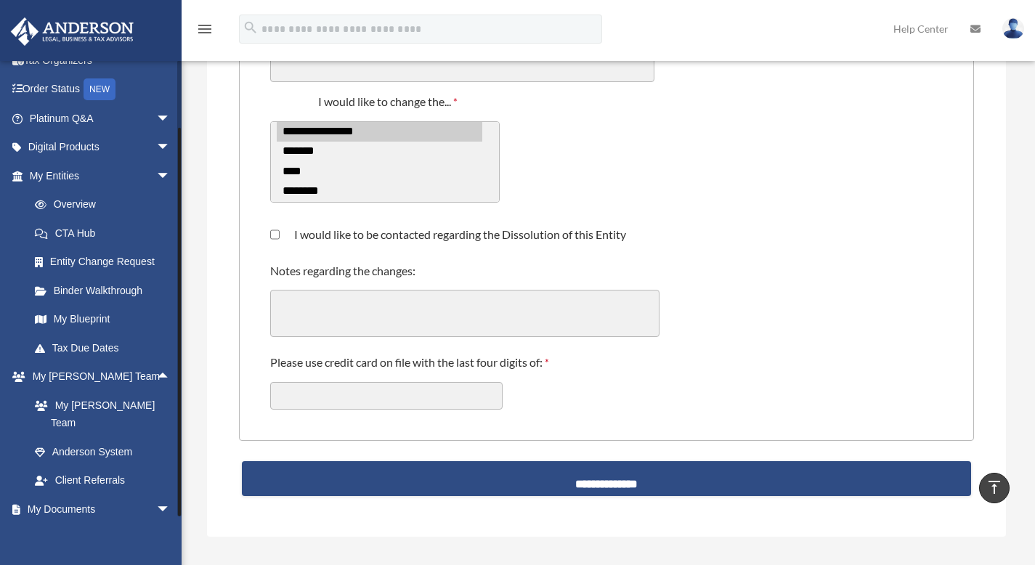
scroll to position [154, 0]
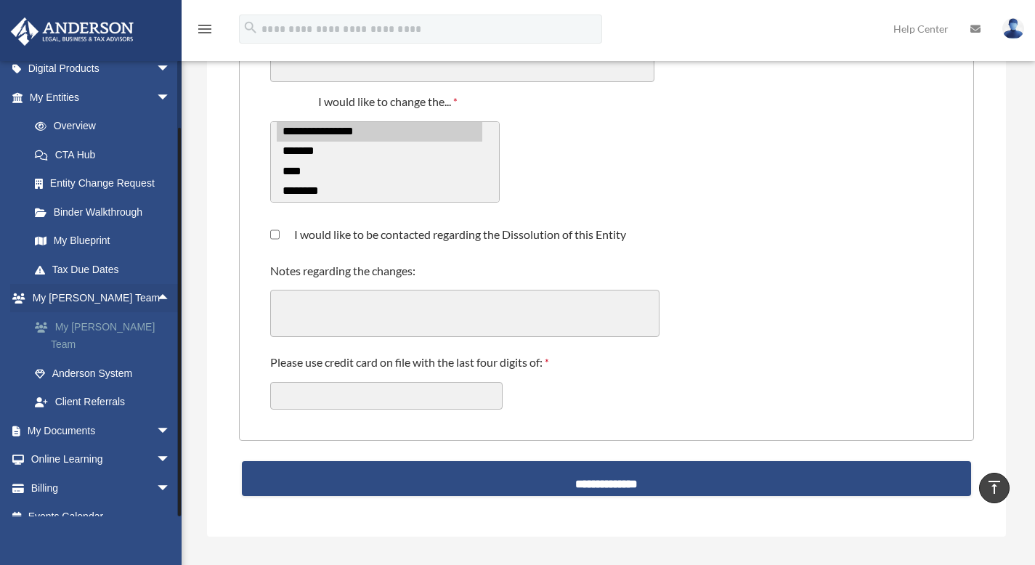
click at [115, 326] on link "My [PERSON_NAME] Team" at bounding box center [106, 335] width 172 height 46
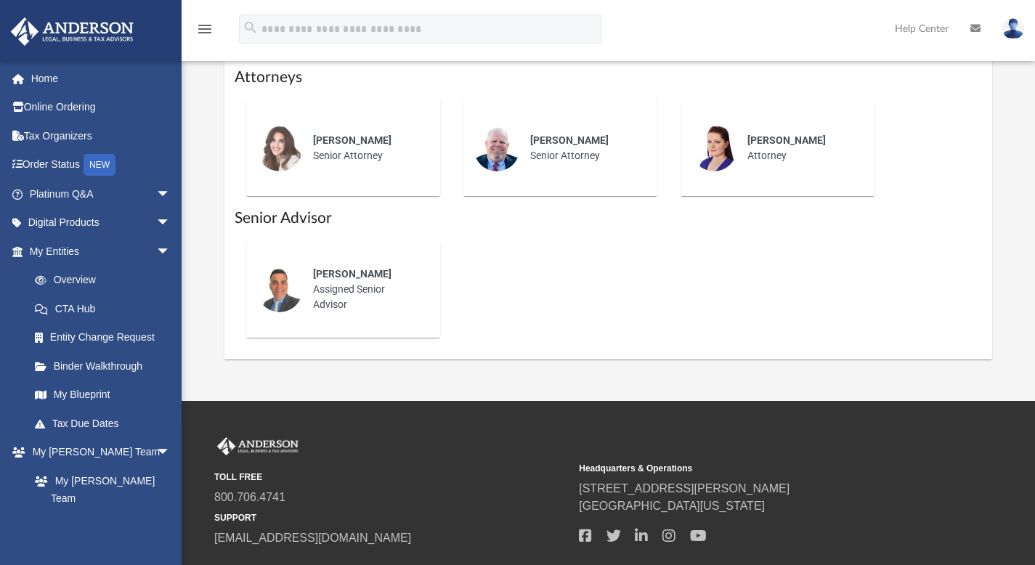
scroll to position [611, 0]
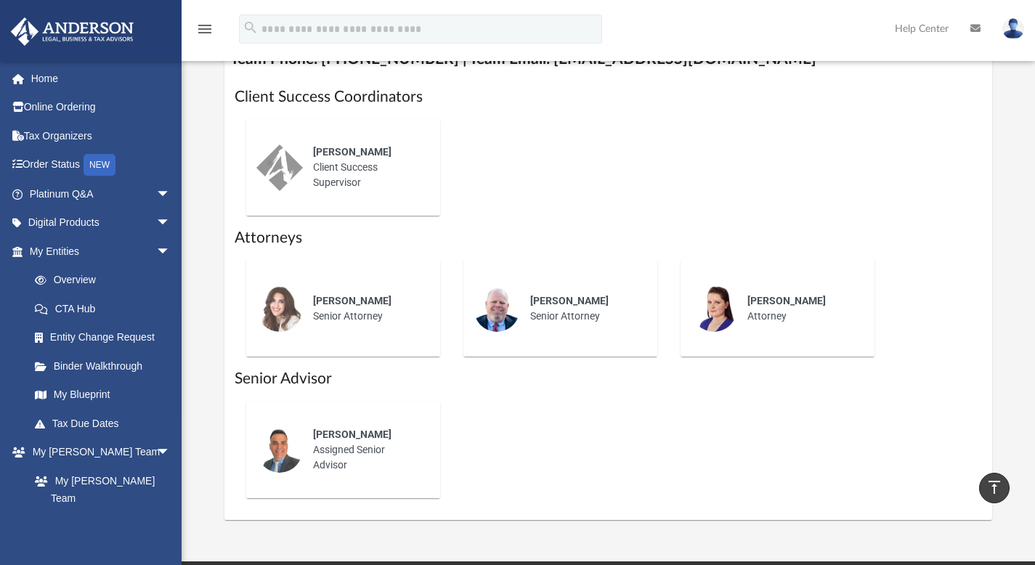
click at [270, 466] on img at bounding box center [279, 449] width 46 height 46
click at [324, 480] on div "[PERSON_NAME] Assigned Senior Advisor" at bounding box center [366, 450] width 127 height 66
click at [324, 481] on div "[PERSON_NAME] Assigned Senior Advisor" at bounding box center [366, 450] width 127 height 66
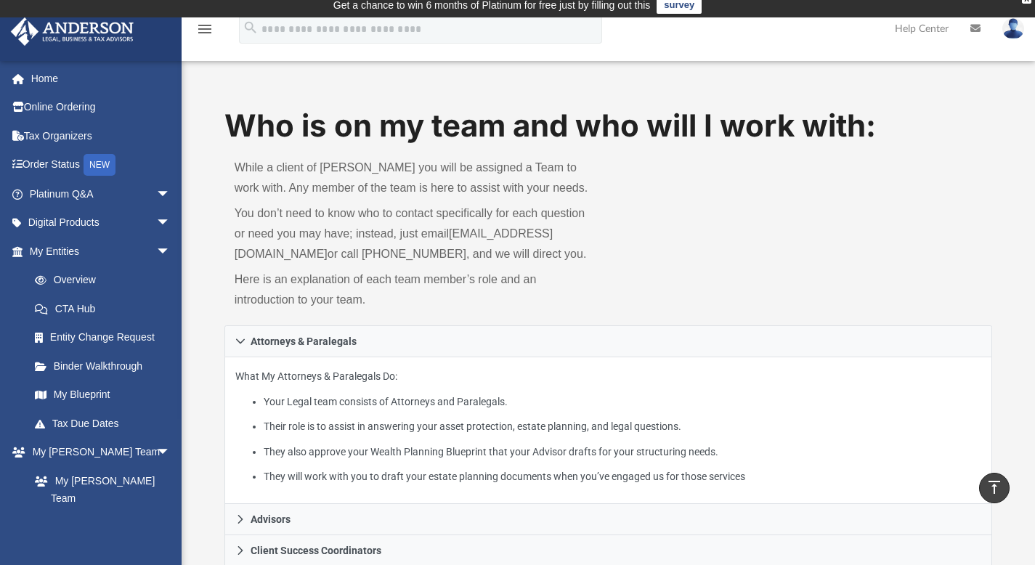
scroll to position [0, 0]
